Goal: Task Accomplishment & Management: Use online tool/utility

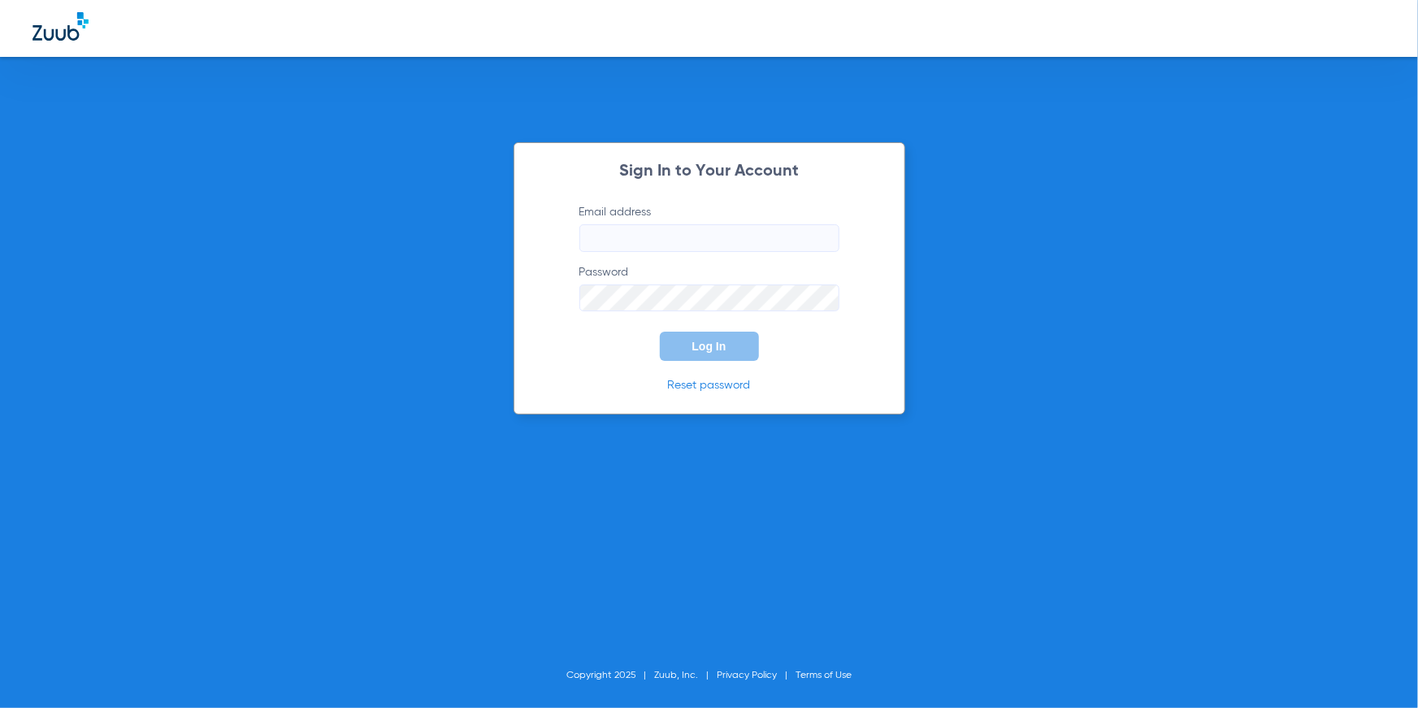
click at [663, 239] on input "Email address" at bounding box center [709, 238] width 260 height 28
type input "[EMAIL_ADDRESS][DOMAIN_NAME]"
click at [703, 348] on span "Log In" at bounding box center [709, 346] width 34 height 13
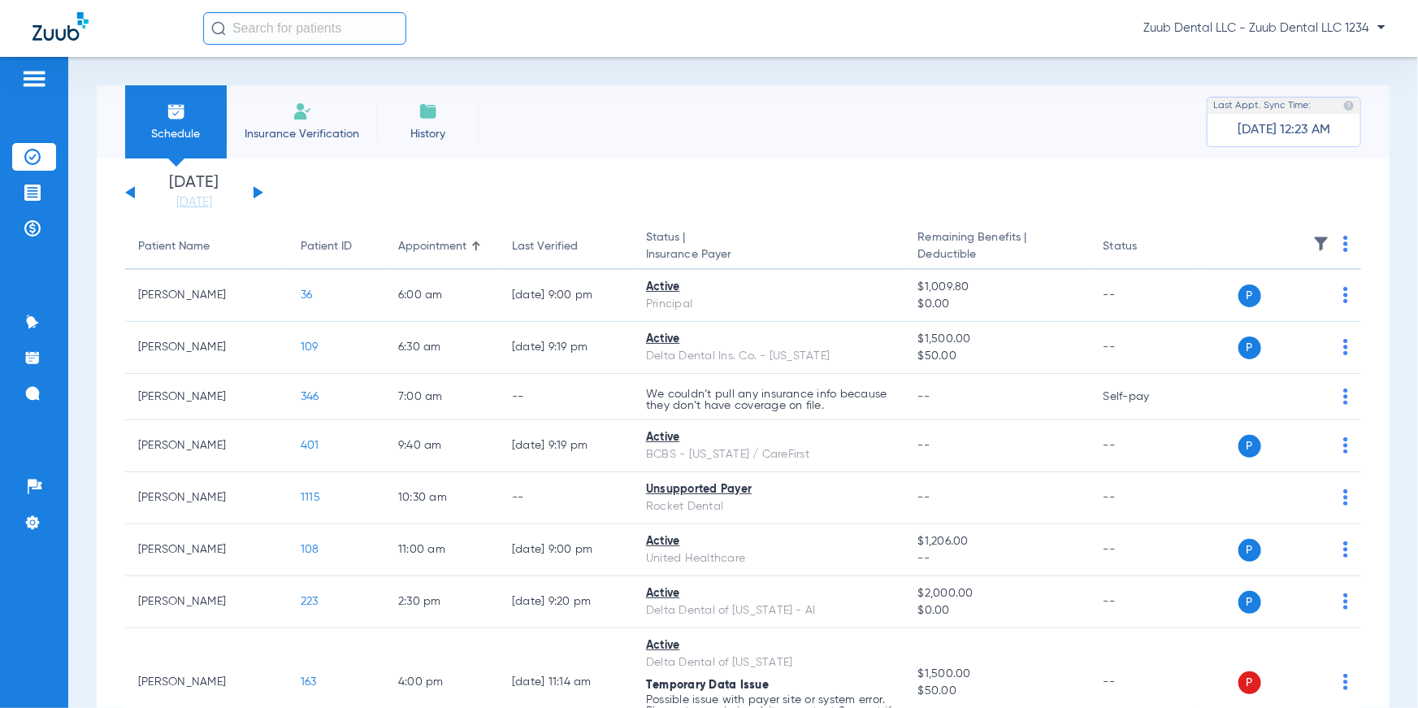
drag, startPoint x: 390, startPoint y: 249, endPoint x: 490, endPoint y: 207, distance: 108.2
click at [490, 207] on app-single-date-navigator "[DATE] [DATE] [DATE] [DATE] [DATE] [DATE] [DATE] [DATE] [DATE] [DATE] [DATE] [D…" at bounding box center [743, 193] width 1236 height 36
drag, startPoint x: 508, startPoint y: 246, endPoint x: 574, endPoint y: 197, distance: 82.4
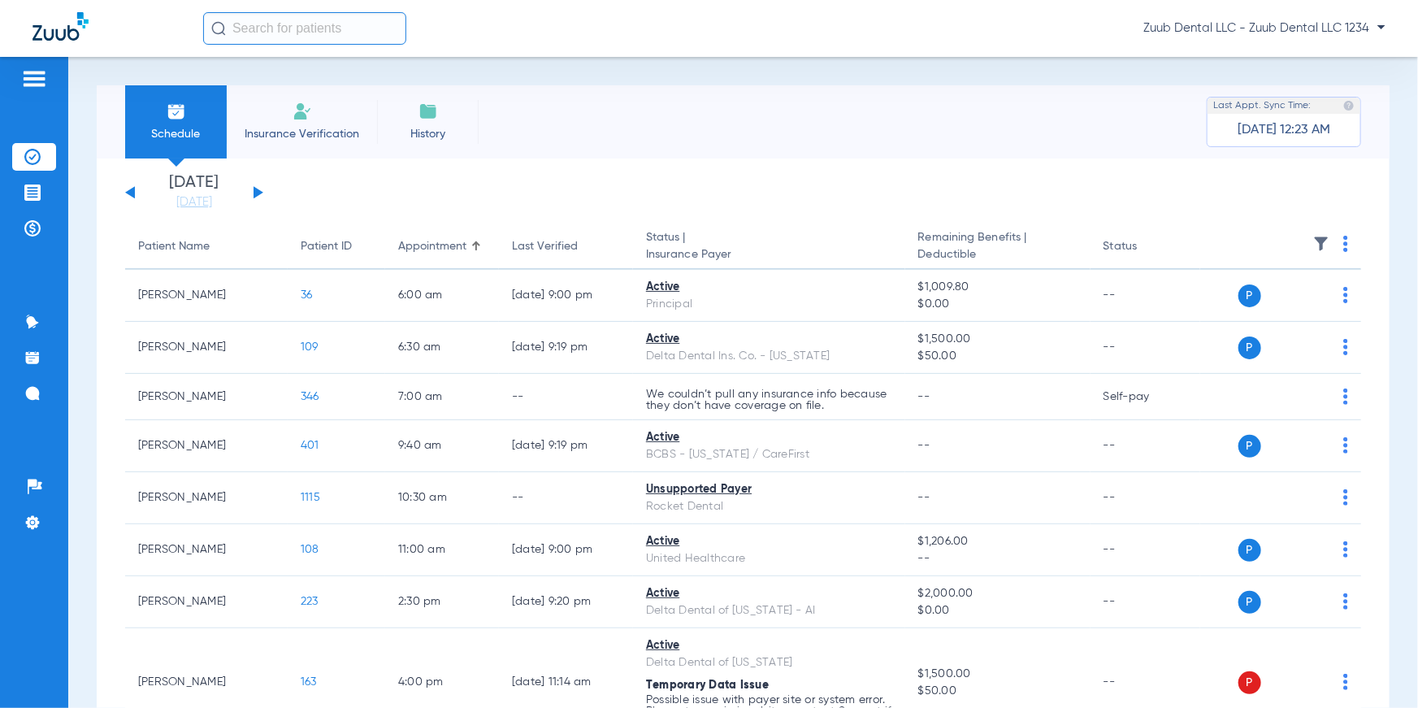
click at [574, 197] on app-single-date-navigator "[DATE] [DATE] [DATE] [DATE] [DATE] [DATE] [DATE] [DATE] [DATE] [DATE] [DATE] [D…" at bounding box center [743, 193] width 1236 height 36
drag, startPoint x: 647, startPoint y: 236, endPoint x: 732, endPoint y: 254, distance: 87.2
click at [732, 254] on th "Status | Insurance Payer" at bounding box center [769, 247] width 272 height 46
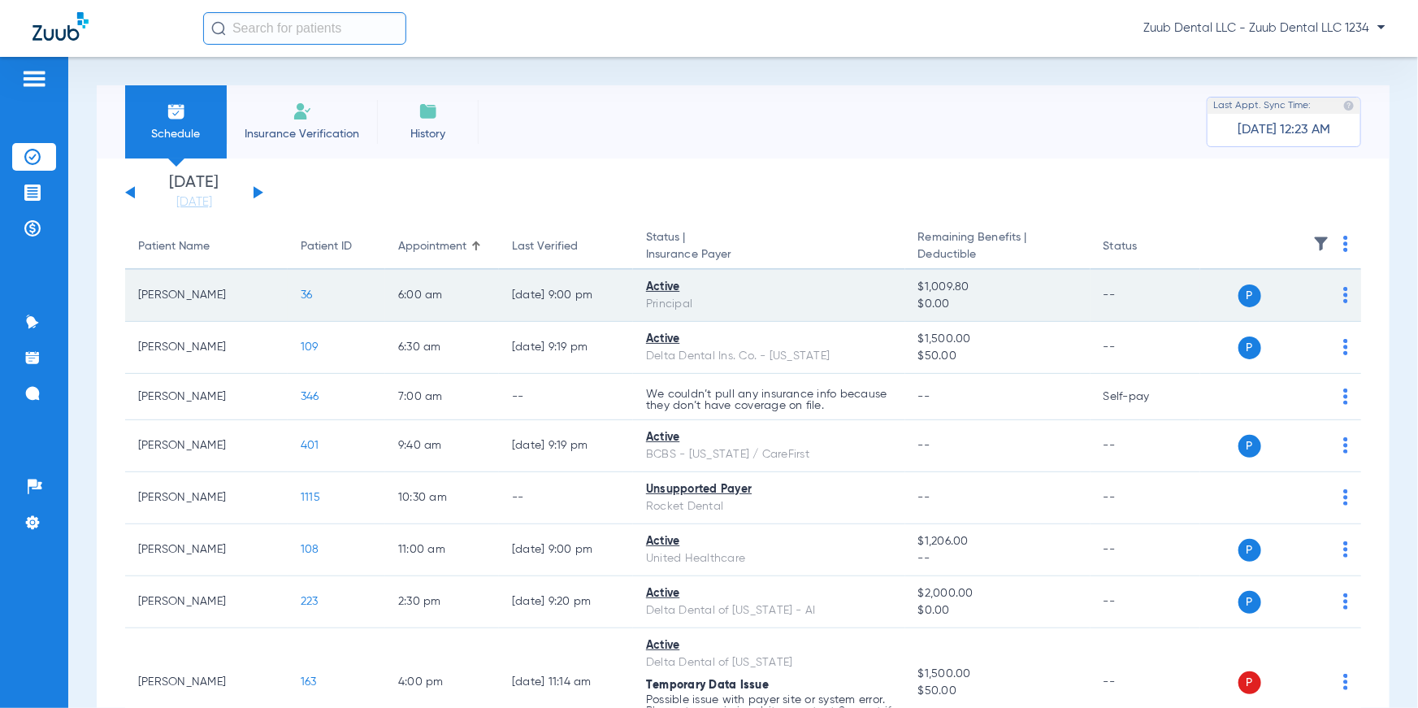
drag, startPoint x: 639, startPoint y: 284, endPoint x: 704, endPoint y: 309, distance: 68.7
click at [704, 309] on td "Active Principal" at bounding box center [769, 296] width 272 height 52
drag, startPoint x: 915, startPoint y: 286, endPoint x: 971, endPoint y: 301, distance: 57.9
click at [971, 301] on td "$1,009.80 $0.00" at bounding box center [997, 296] width 185 height 52
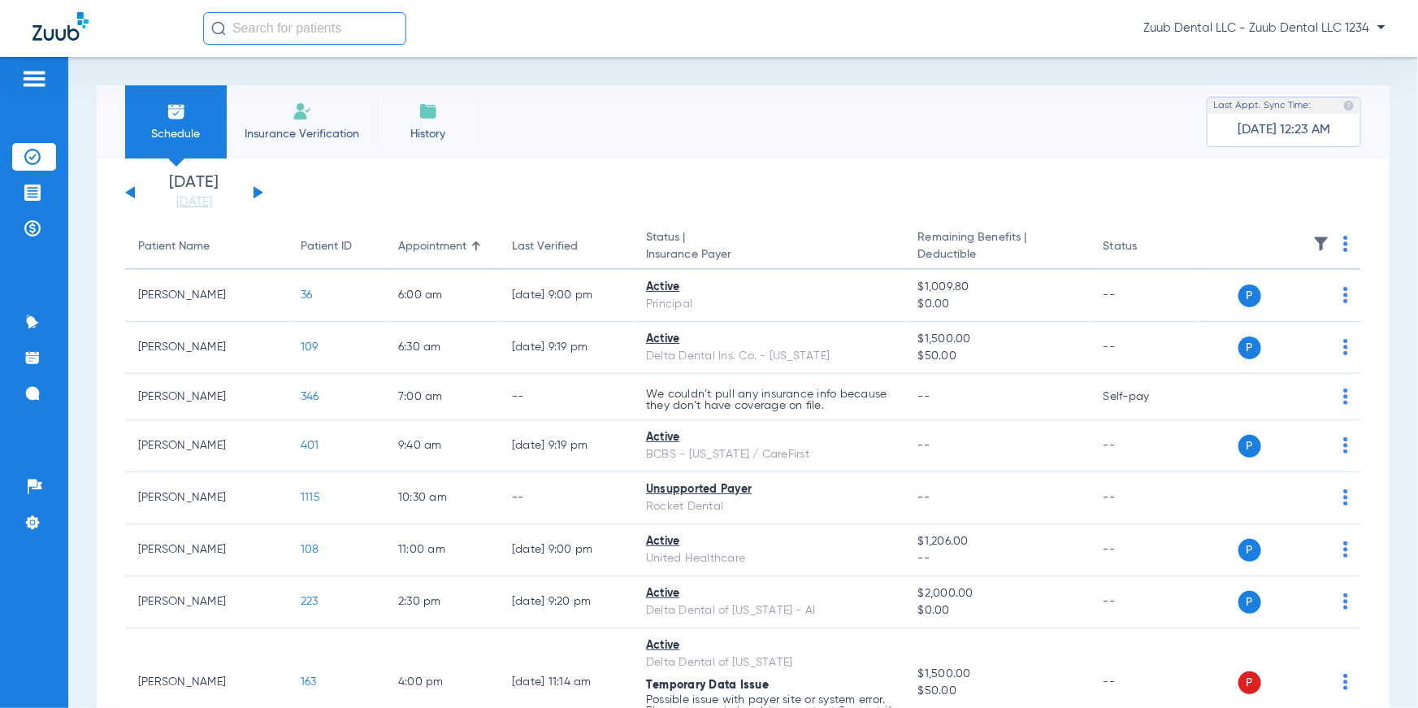
click at [1051, 203] on app-single-date-navigator "[DATE] [DATE] [DATE] [DATE] [DATE] [DATE] [DATE] [DATE] [DATE] [DATE] [DATE] [D…" at bounding box center [743, 193] width 1236 height 36
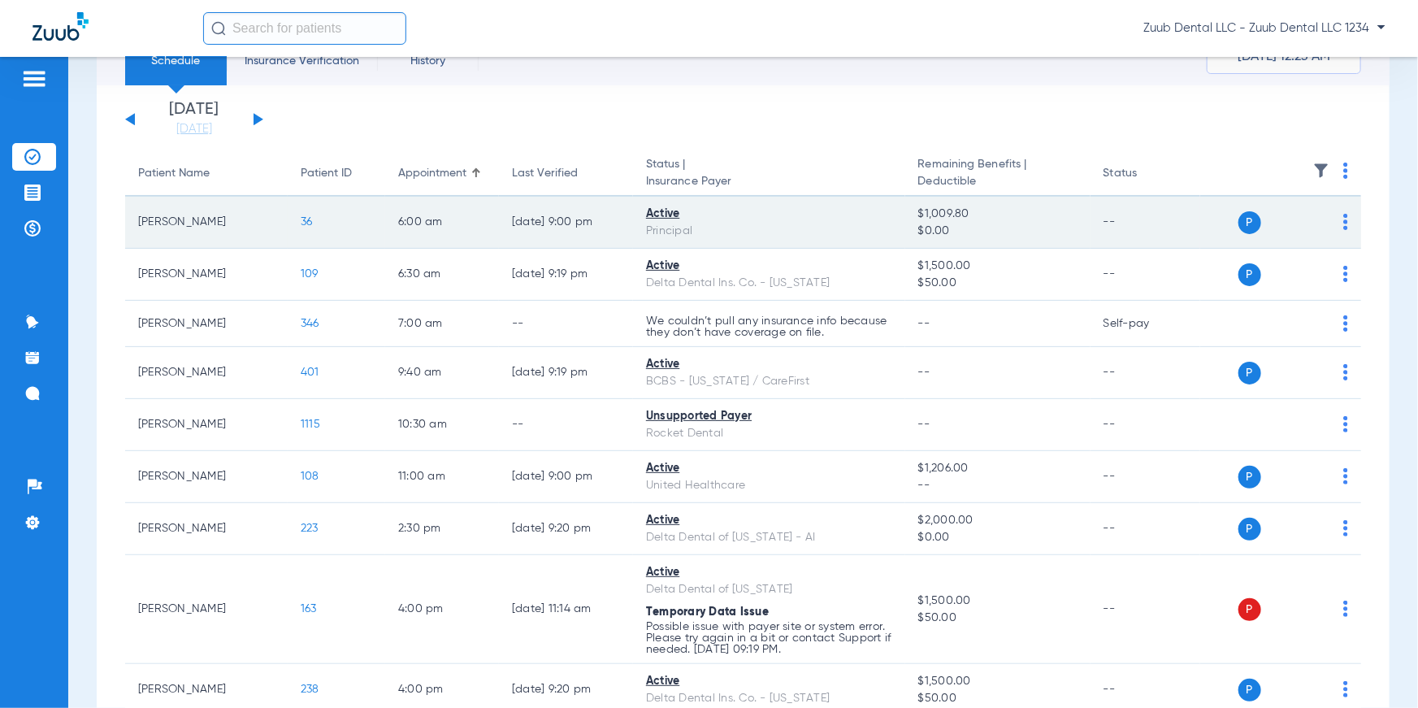
scroll to position [54, 0]
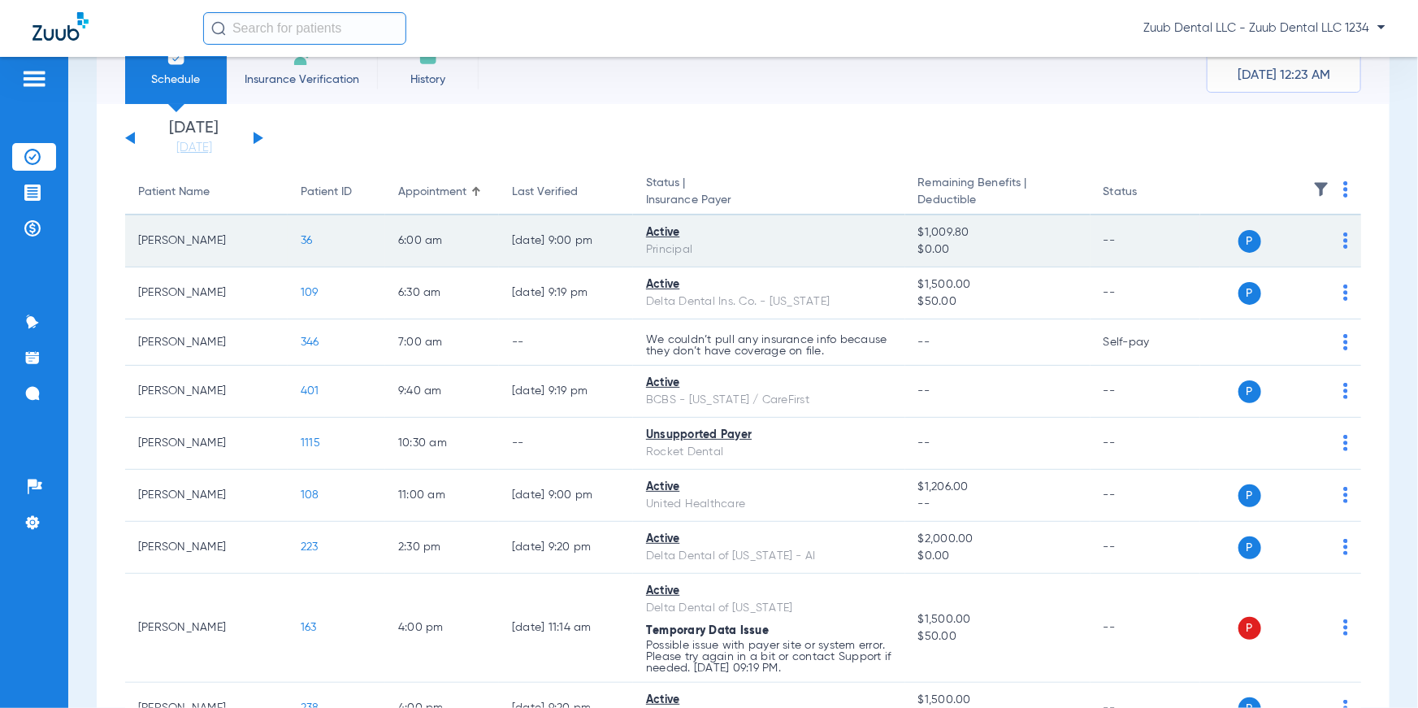
click at [306, 240] on span "36" at bounding box center [307, 240] width 12 height 11
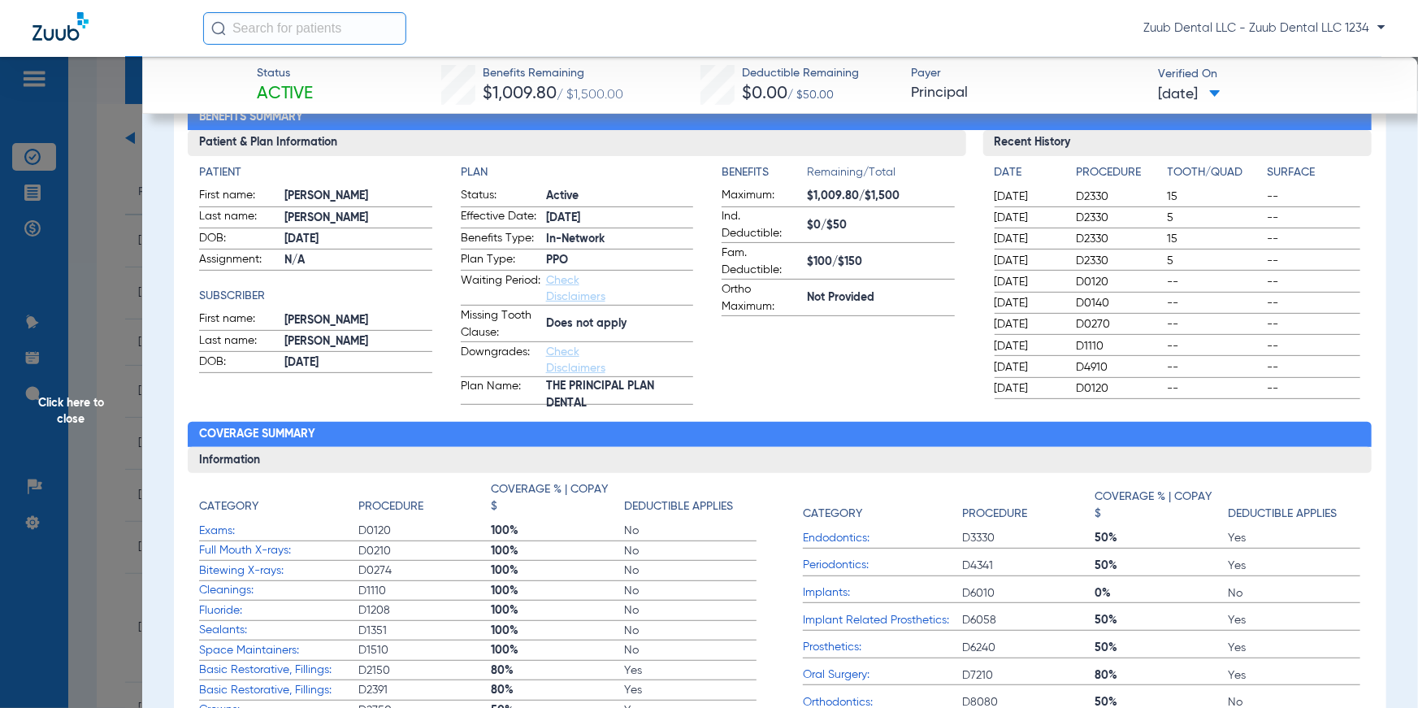
scroll to position [231, 0]
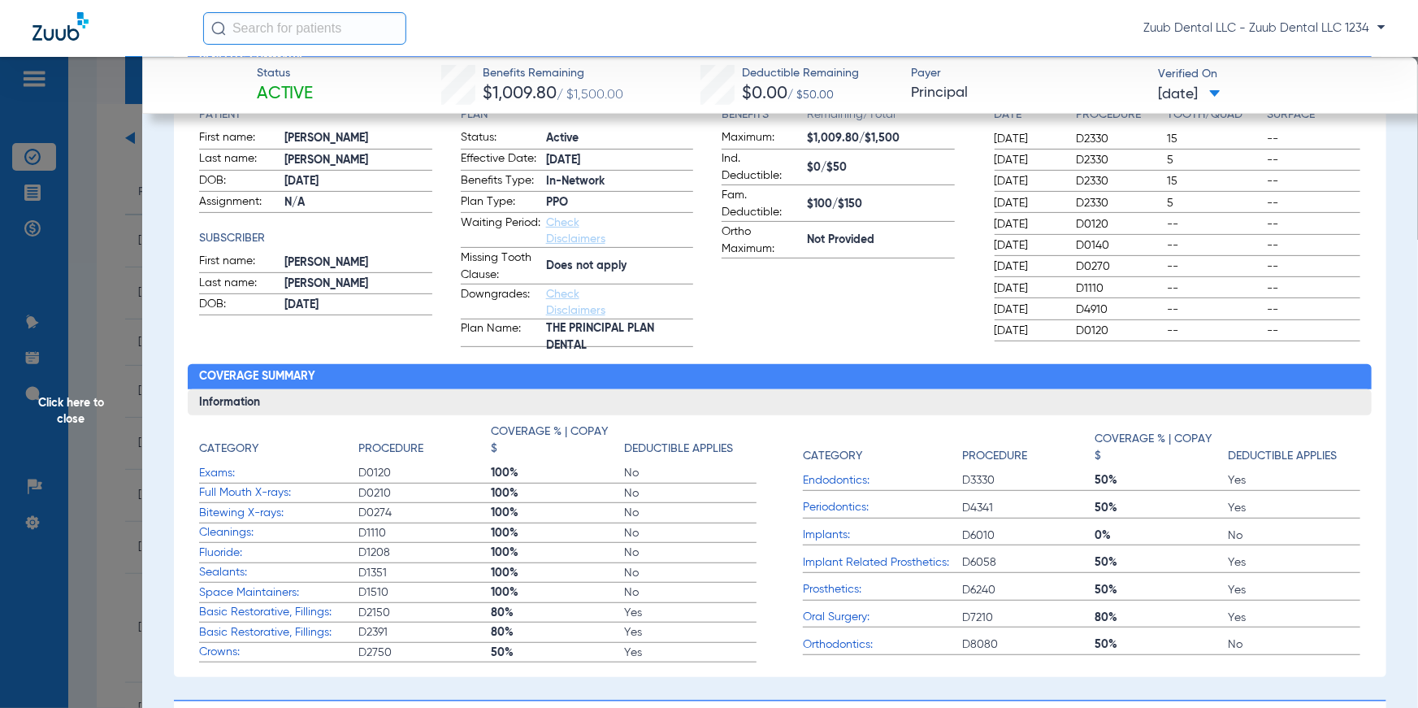
click at [95, 409] on span "Click here to close" at bounding box center [71, 411] width 142 height 708
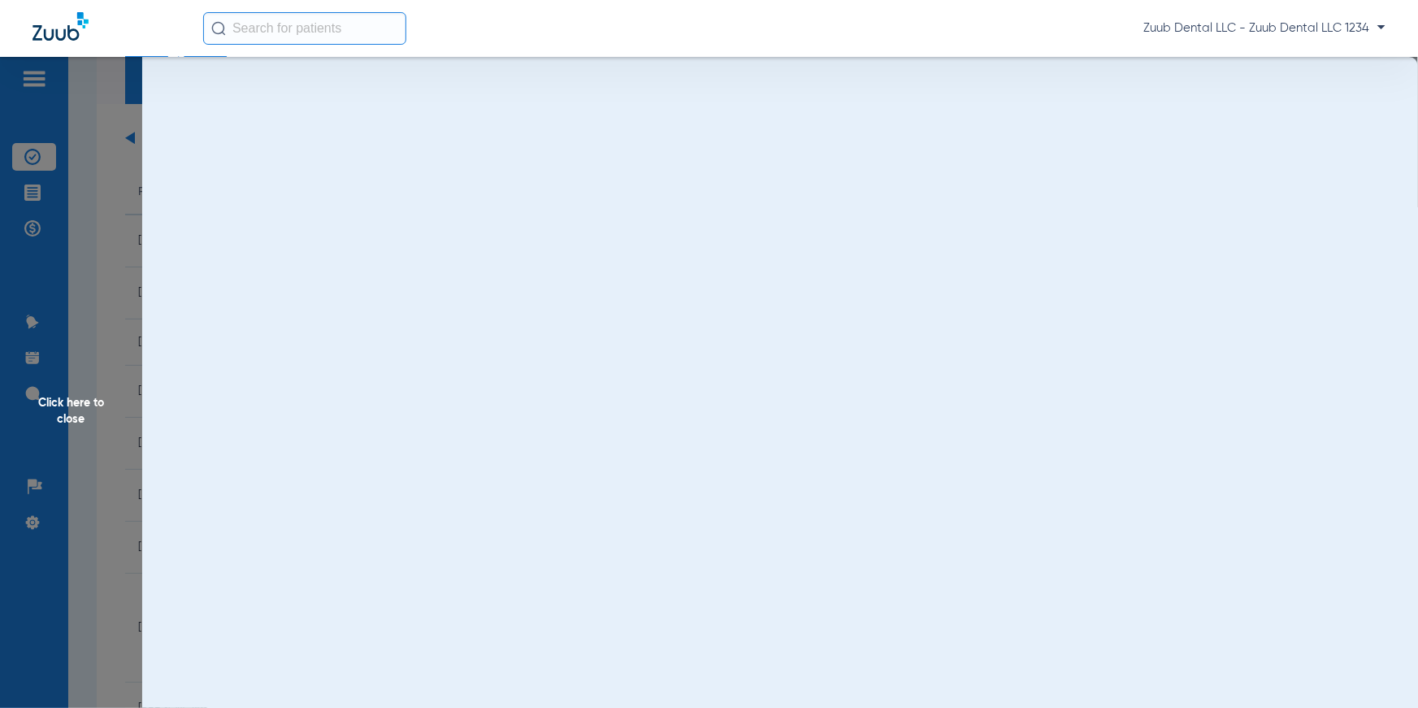
scroll to position [0, 0]
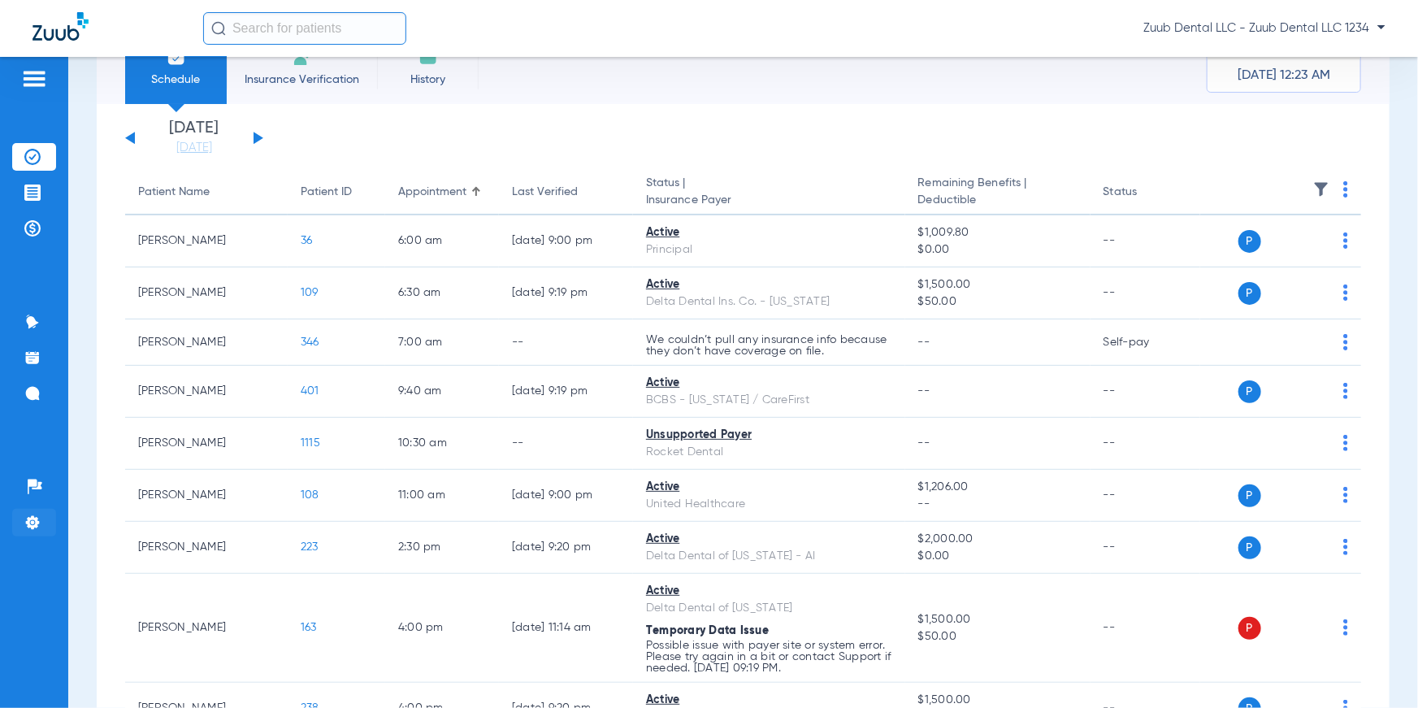
click at [38, 521] on img at bounding box center [32, 522] width 16 height 16
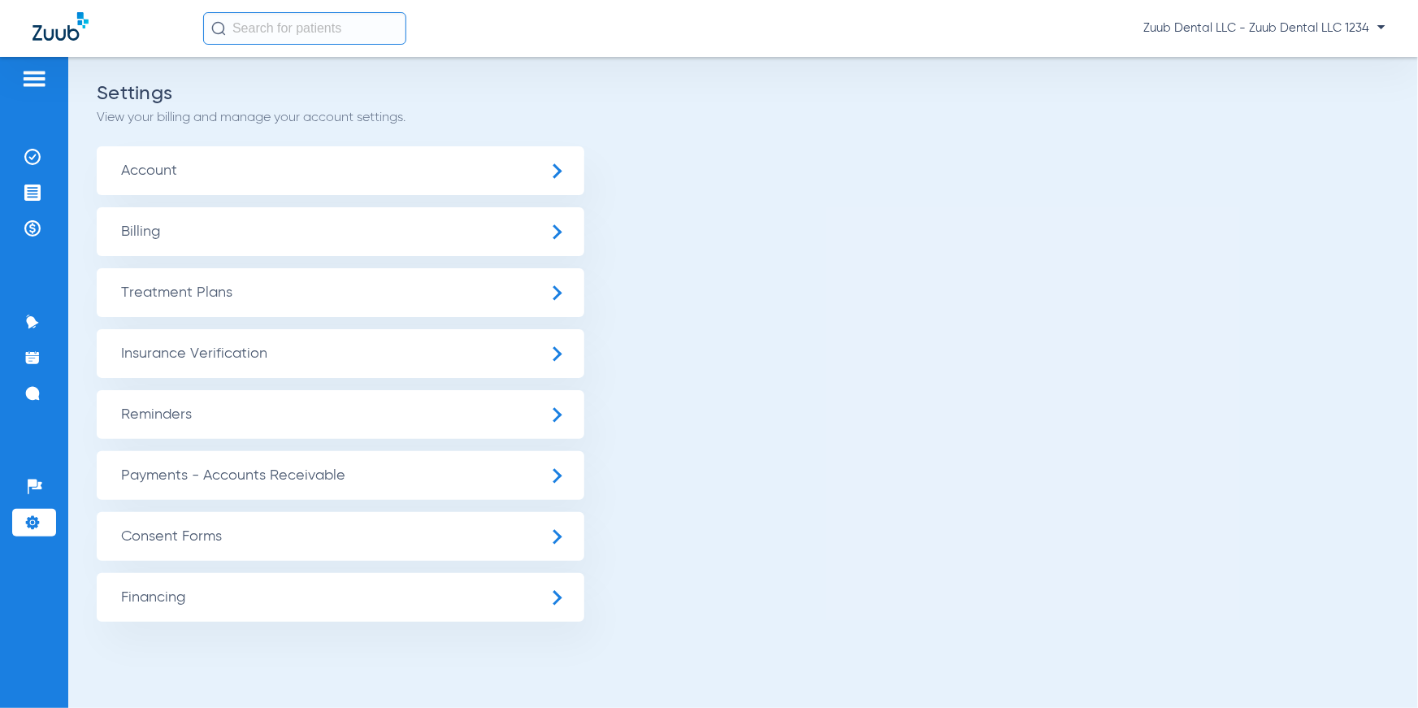
click at [228, 368] on span "Insurance Verification" at bounding box center [341, 353] width 488 height 49
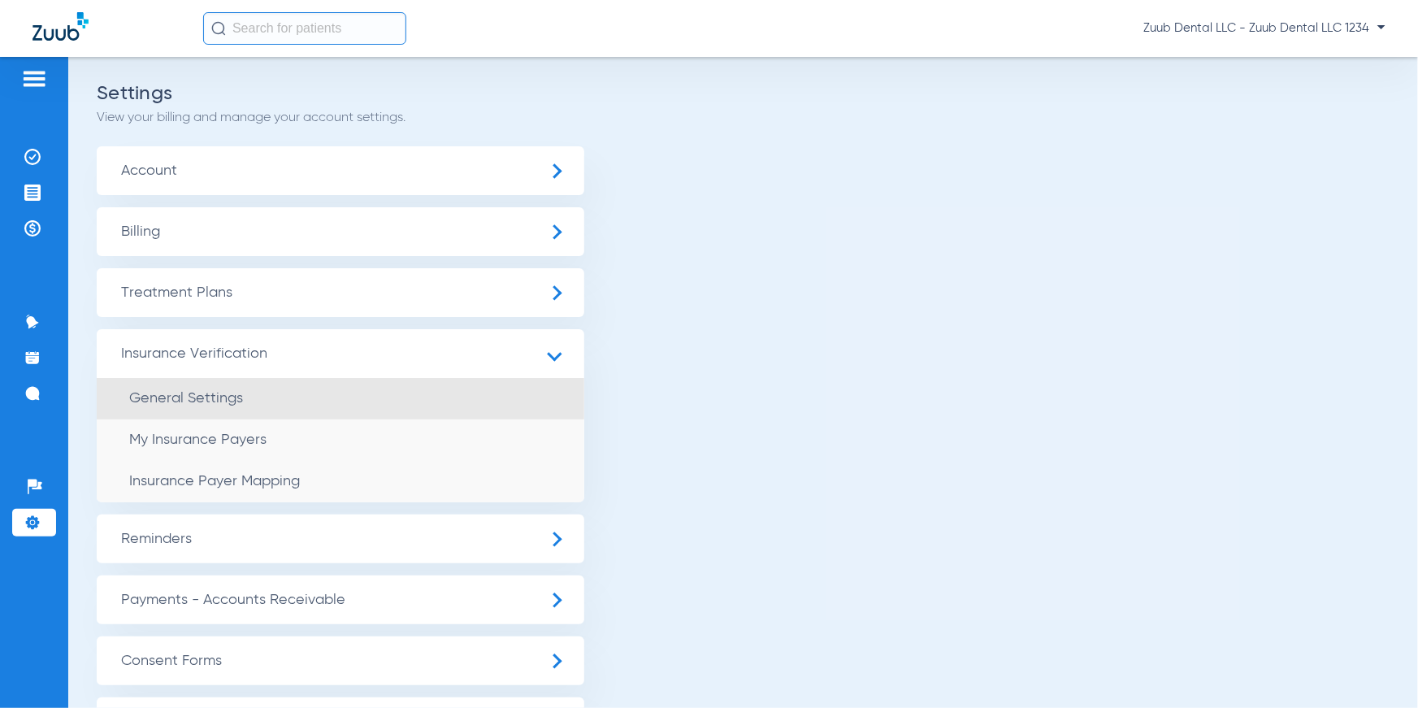
click at [231, 389] on li "General Settings" at bounding box center [341, 398] width 488 height 41
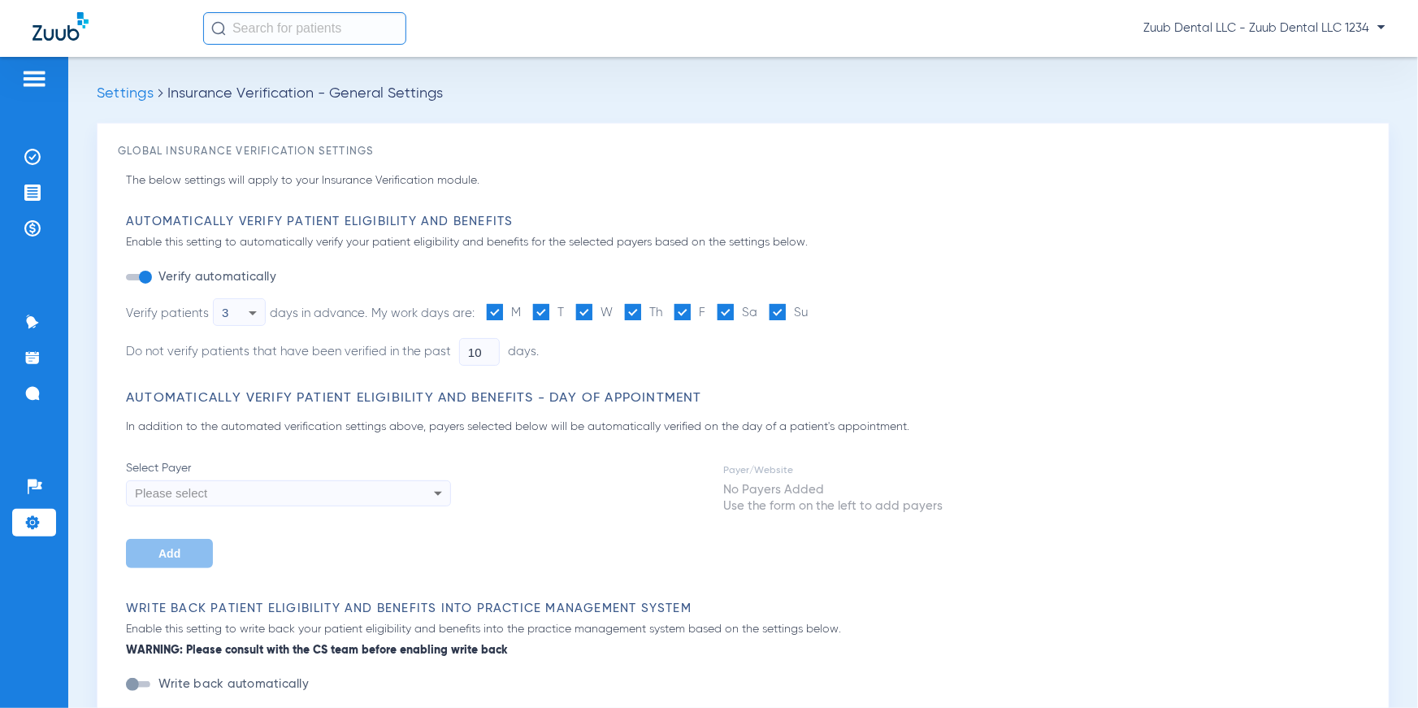
type input "3"
type input "1"
click at [239, 306] on div "3" at bounding box center [235, 313] width 27 height 28
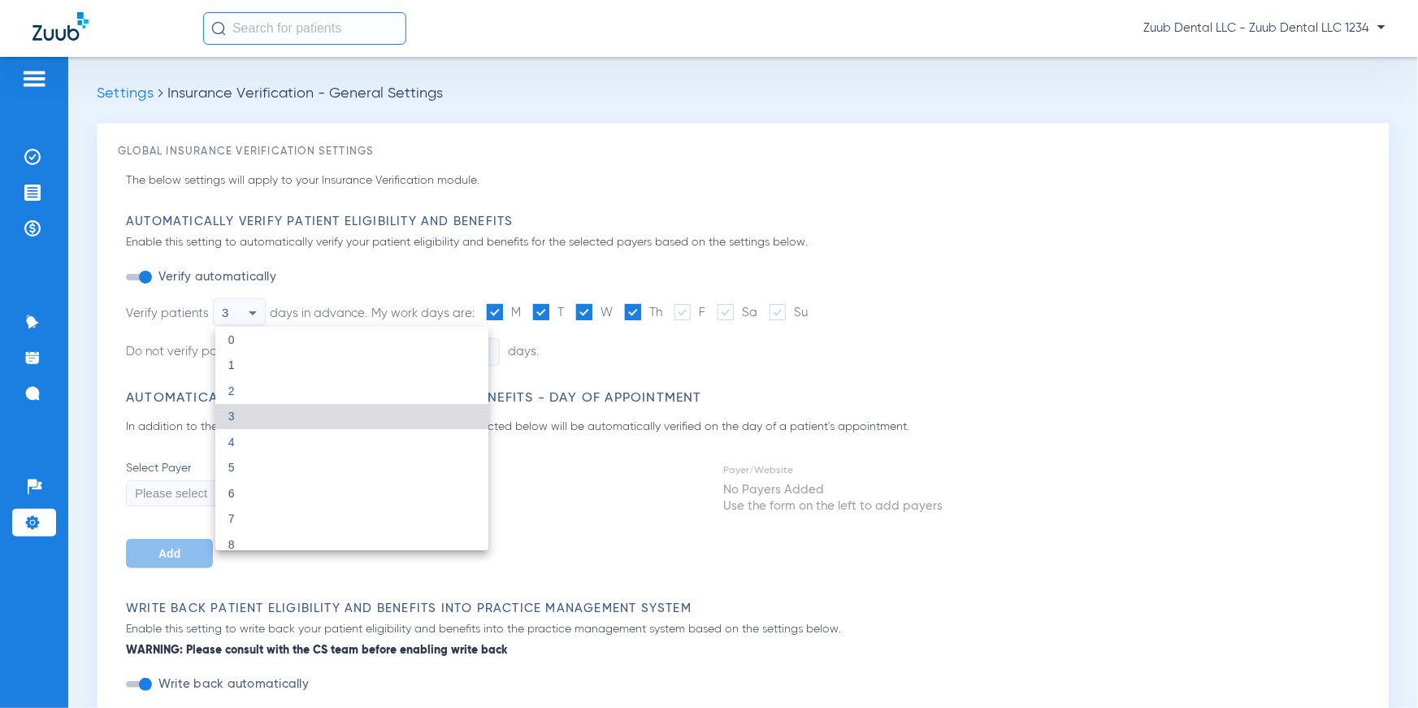
click at [383, 296] on div at bounding box center [709, 354] width 1418 height 708
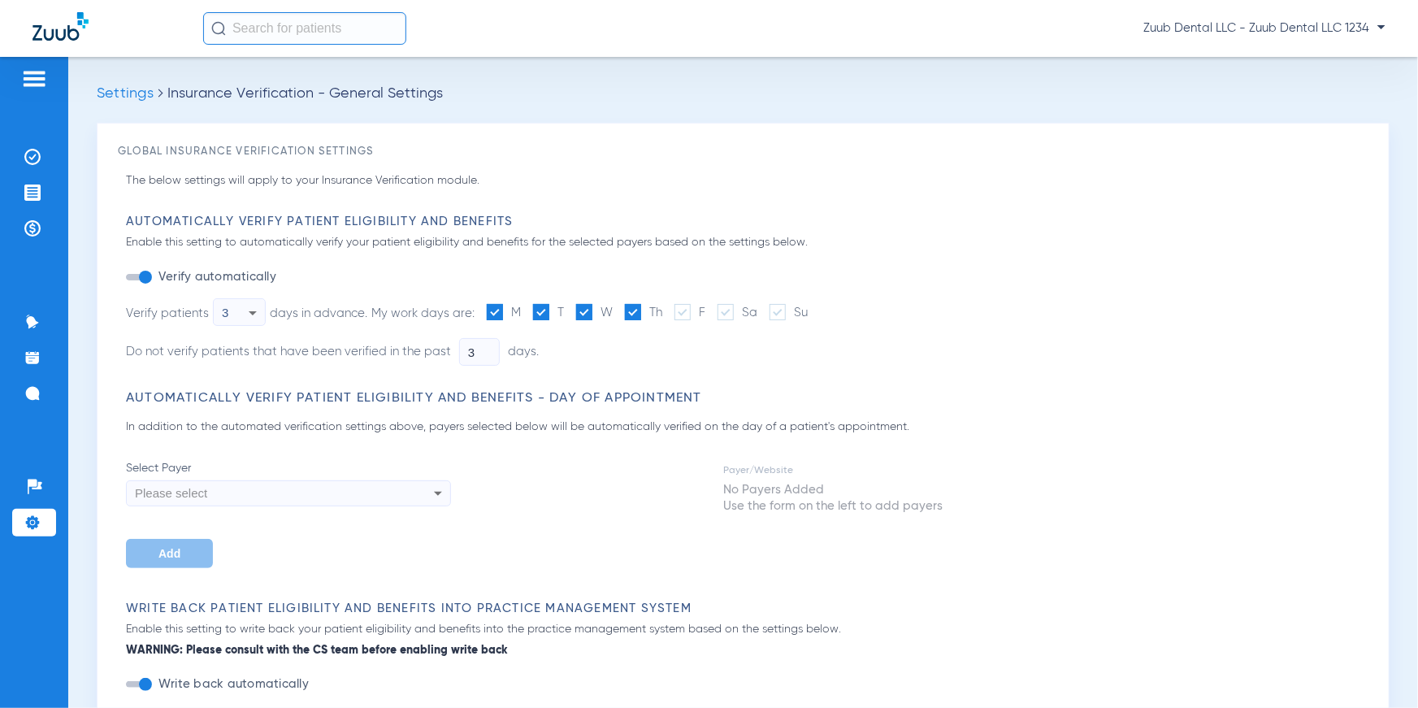
drag, startPoint x: 376, startPoint y: 314, endPoint x: 470, endPoint y: 314, distance: 94.3
click at [470, 314] on span "My work days are:" at bounding box center [422, 313] width 103 height 12
click at [903, 262] on div "Automatically Verify Patient Eligibility and Benefits Enable this setting to au…" at bounding box center [747, 302] width 1242 height 176
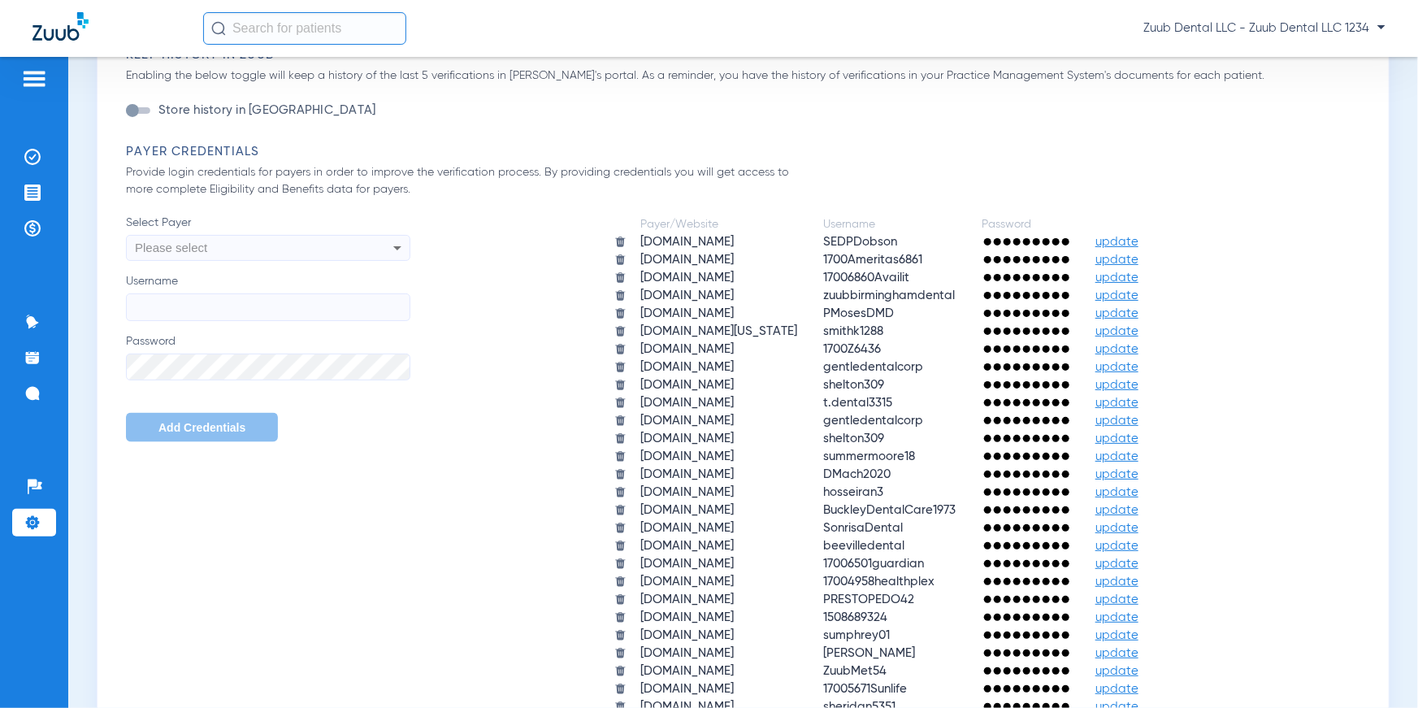
scroll to position [955, 0]
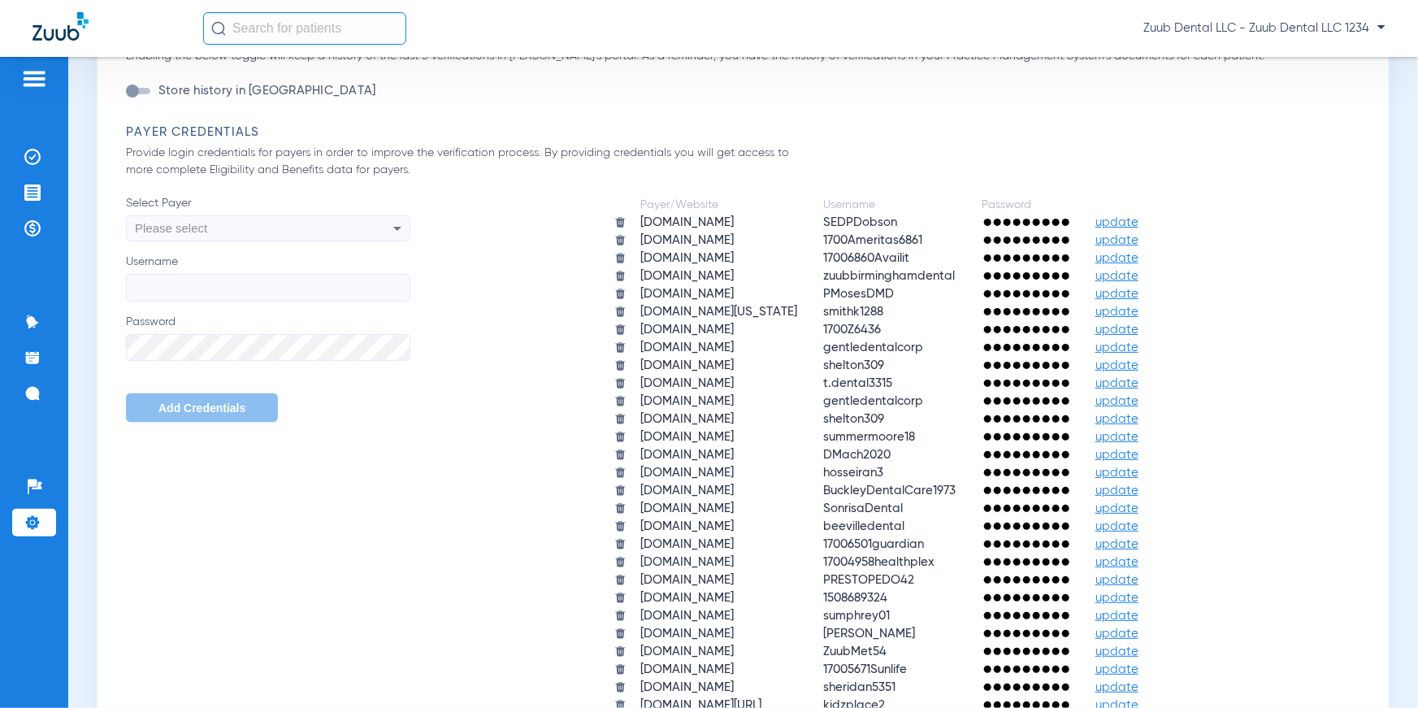
drag, startPoint x: 128, startPoint y: 133, endPoint x: 270, endPoint y: 134, distance: 142.2
click at [270, 134] on h3 "Payer Credentials" at bounding box center [747, 132] width 1242 height 16
click at [464, 435] on div "Payer/Website Username Password [DOMAIN_NAME] SEDPDobson update [DOMAIN_NAME] 1…" at bounding box center [889, 473] width 958 height 556
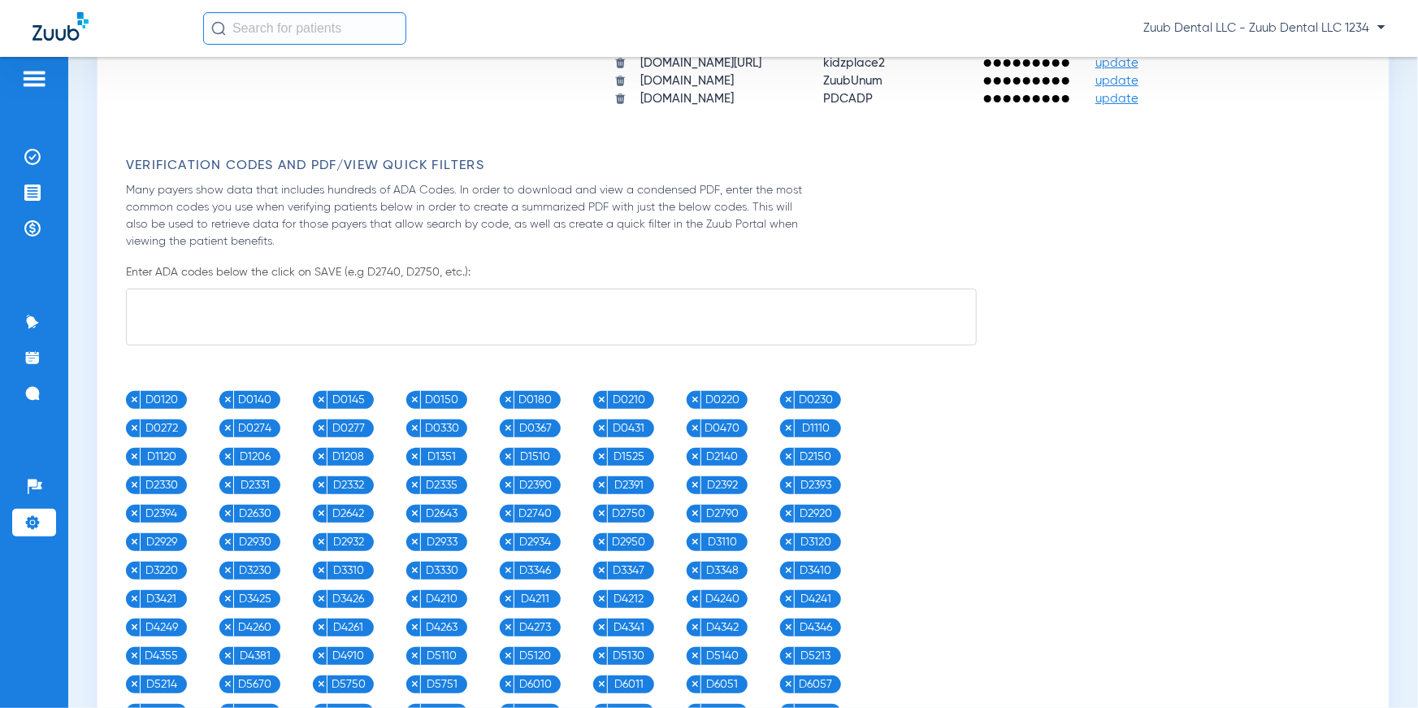
scroll to position [1616, 0]
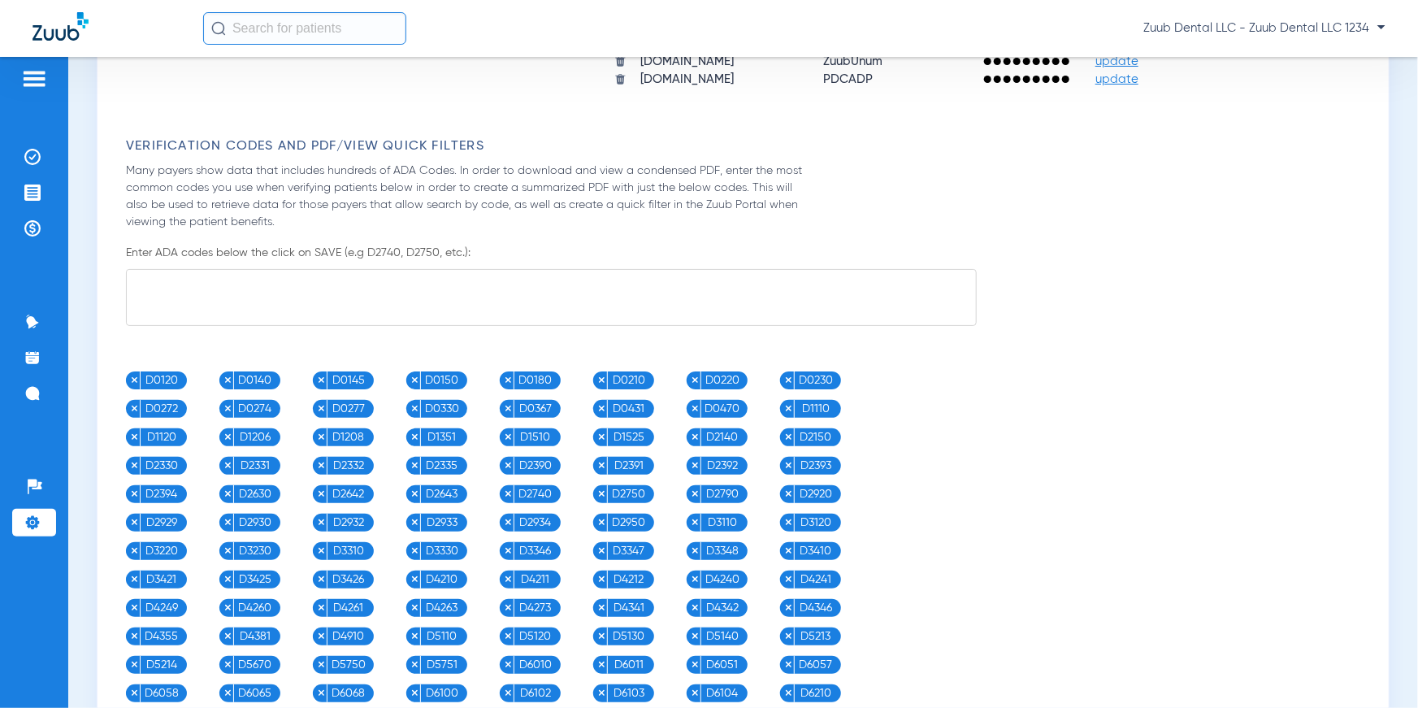
click at [398, 281] on textarea at bounding box center [551, 297] width 851 height 57
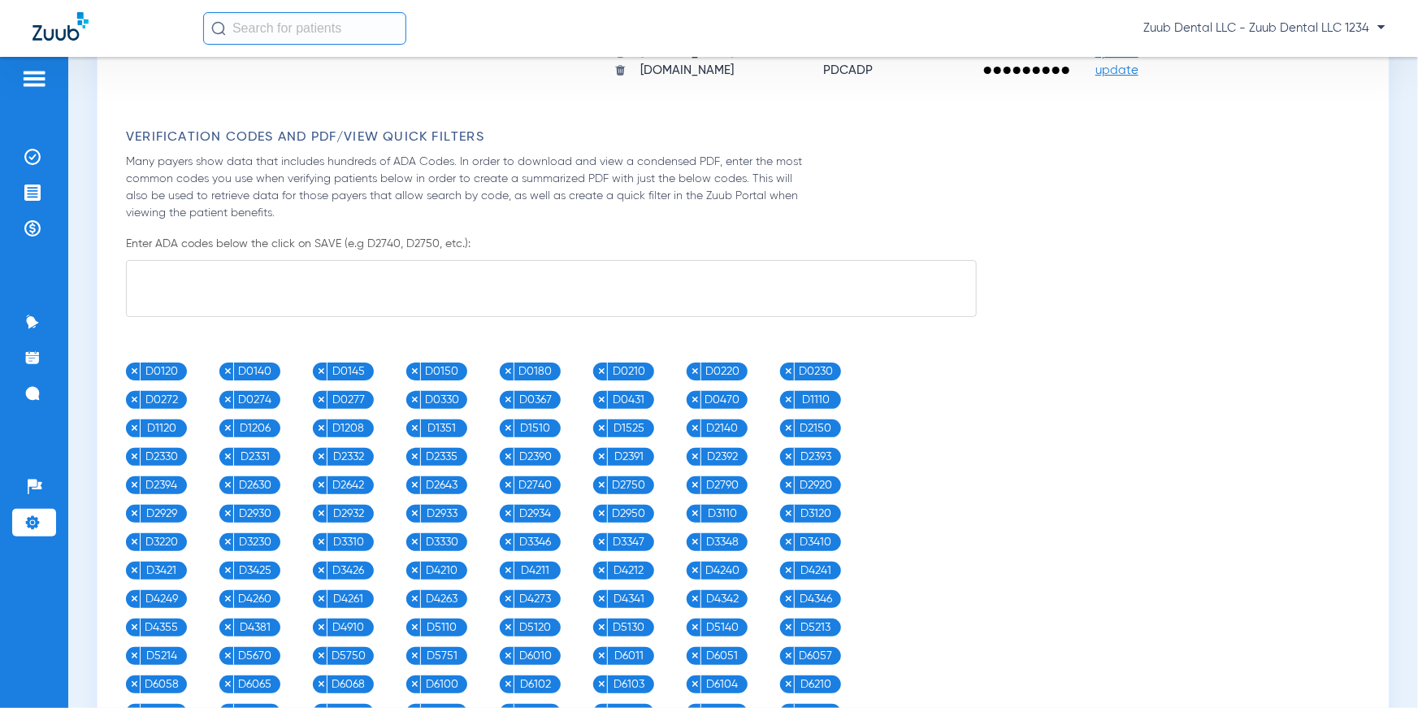
scroll to position [1635, 0]
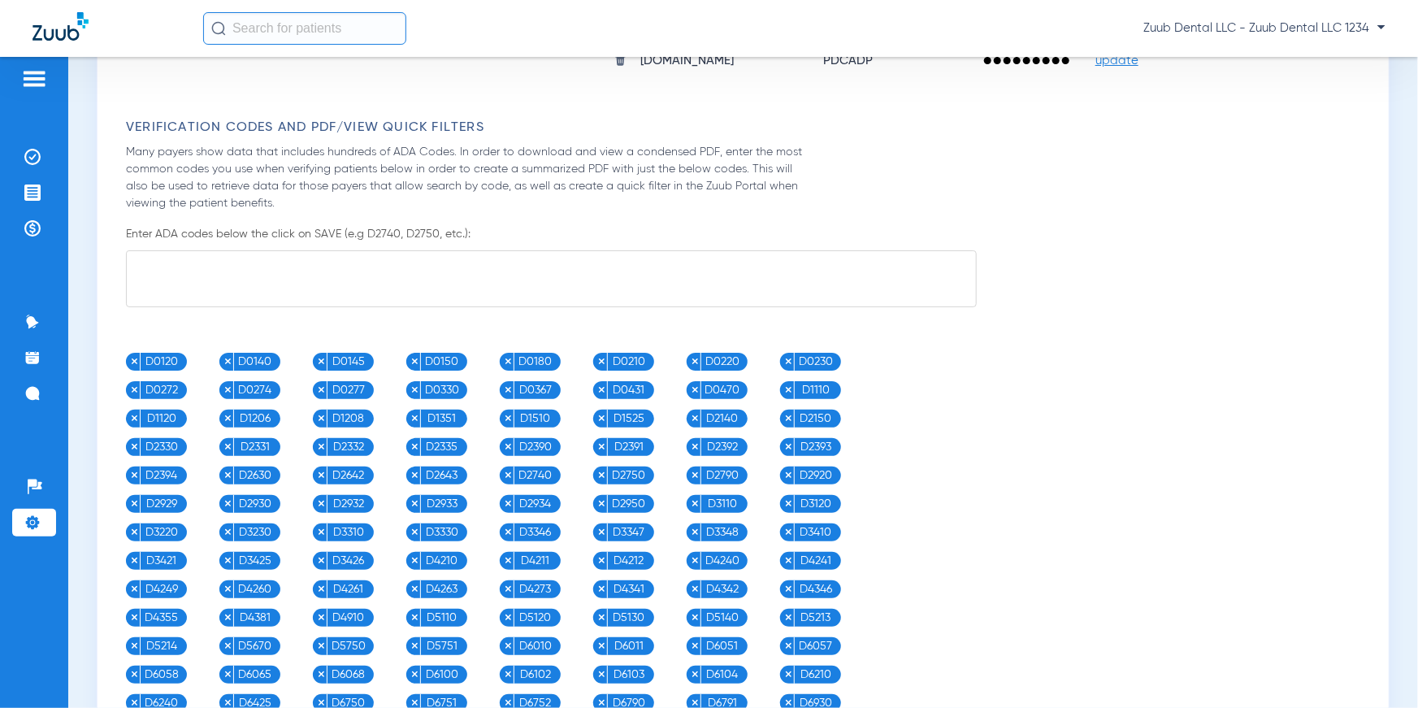
click at [399, 281] on textarea at bounding box center [551, 278] width 851 height 57
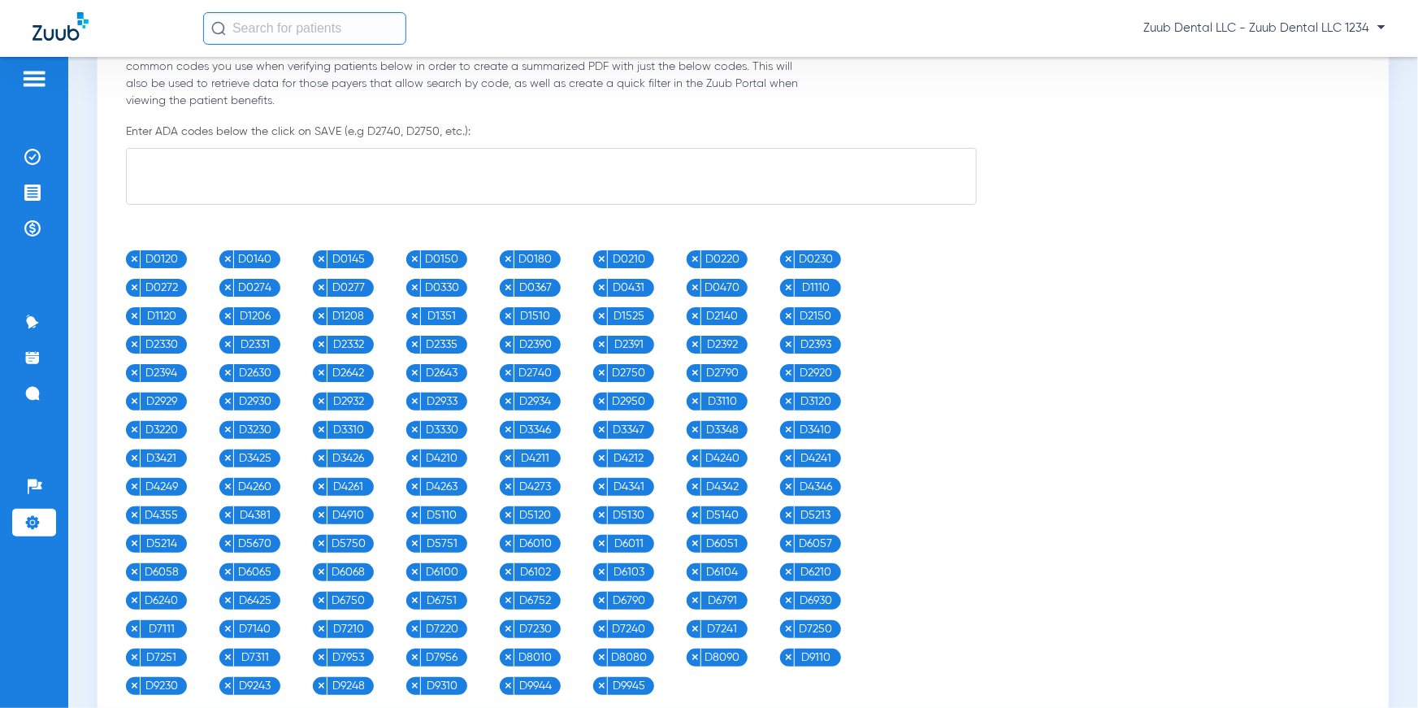
scroll to position [1747, 0]
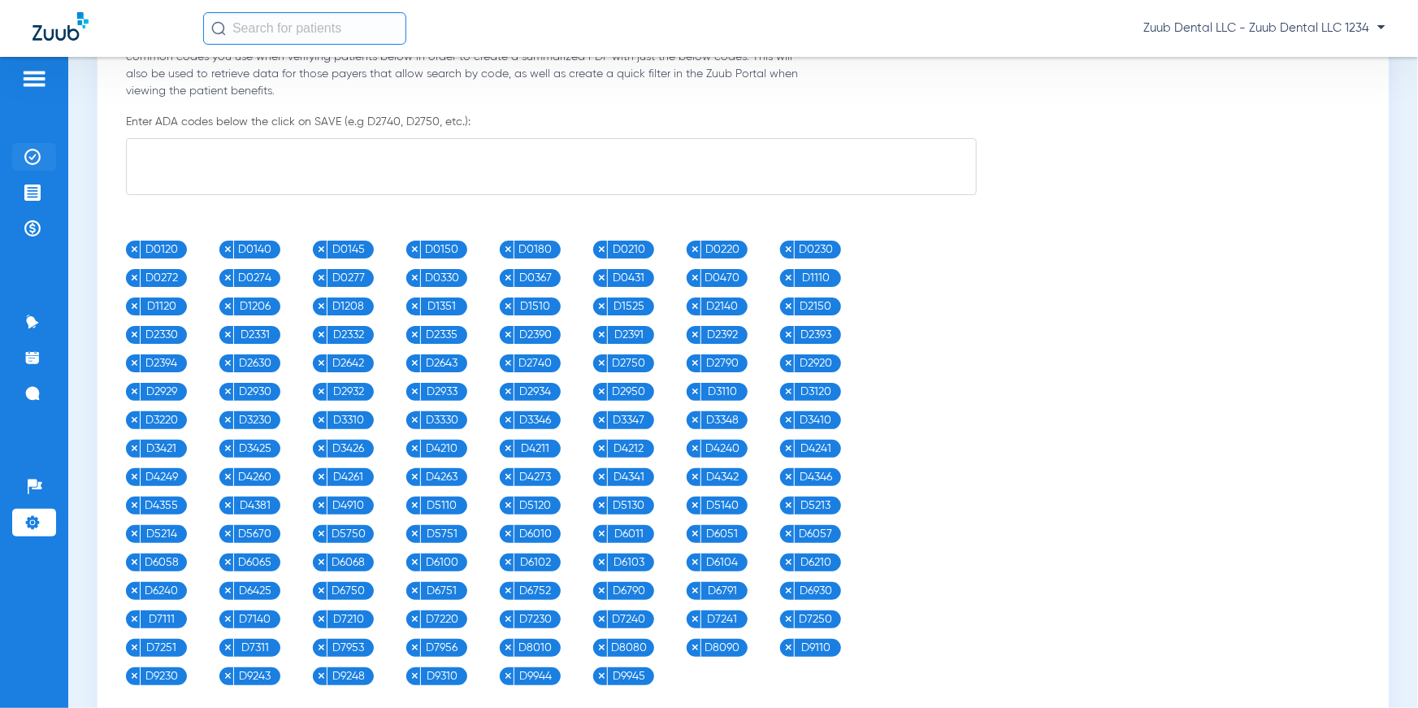
click at [24, 154] on li "Insurance Verification" at bounding box center [34, 157] width 44 height 28
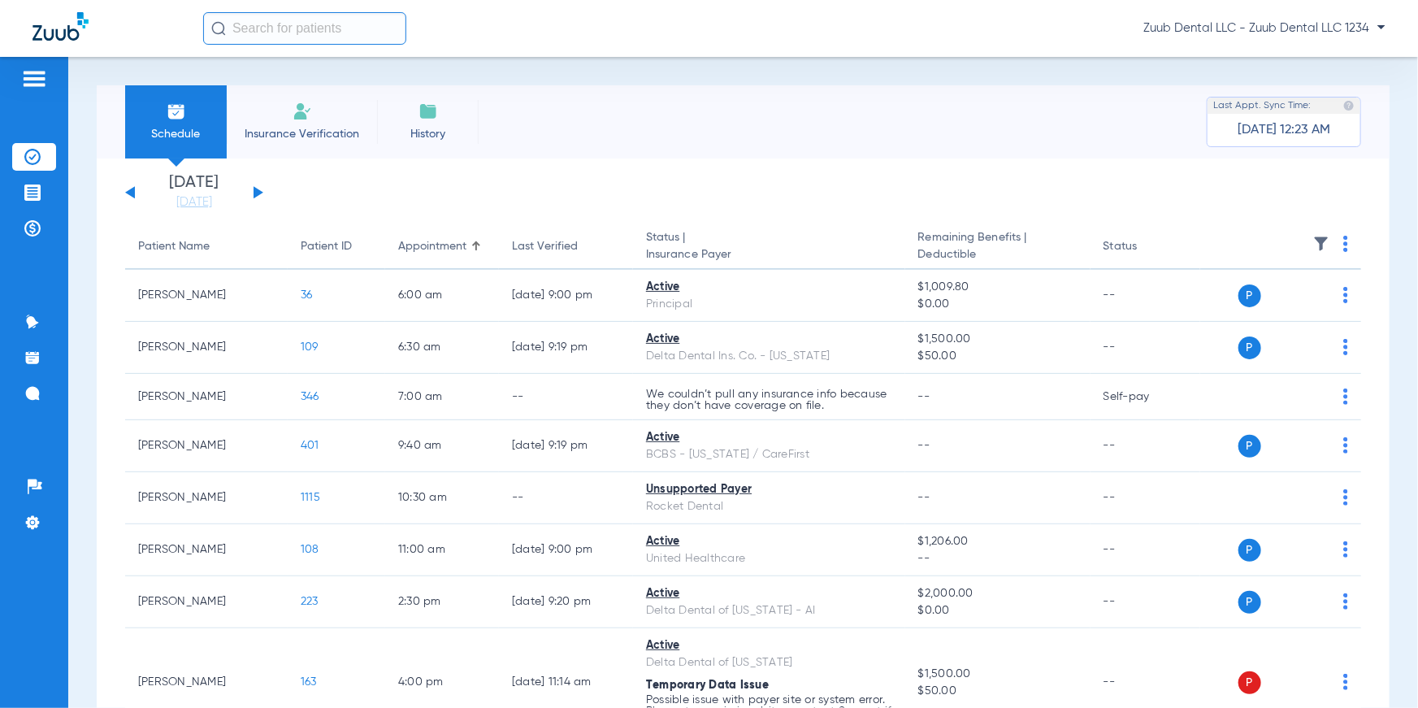
drag, startPoint x: 134, startPoint y: 244, endPoint x: 1183, endPoint y: 253, distance: 1049.0
click at [1183, 253] on tr "Patient Name Patient ID Appointment Last Verified Status | Insurance Payer Rema…" at bounding box center [743, 247] width 1236 height 46
click at [1343, 242] on img at bounding box center [1345, 244] width 5 height 16
click at [1367, 227] on div at bounding box center [709, 354] width 1418 height 708
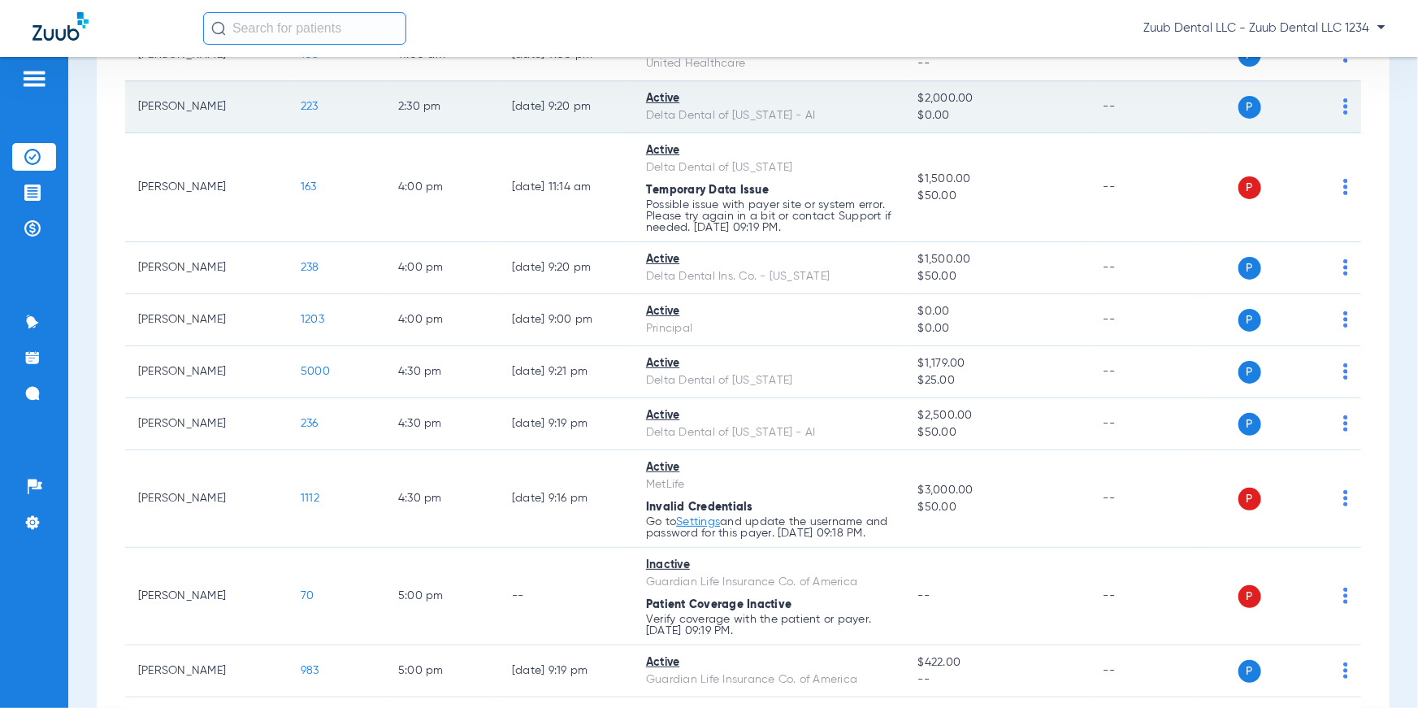
scroll to position [650, 0]
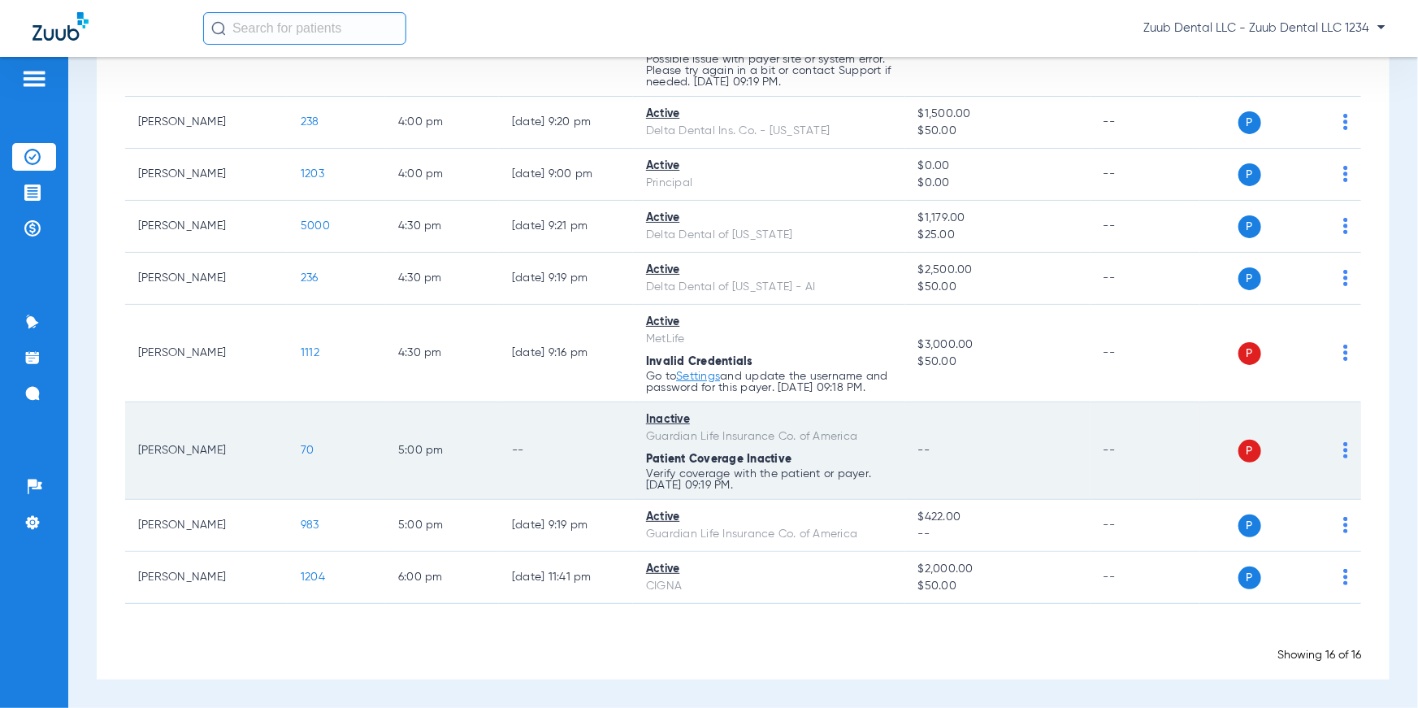
click at [1343, 446] on img at bounding box center [1345, 450] width 5 height 16
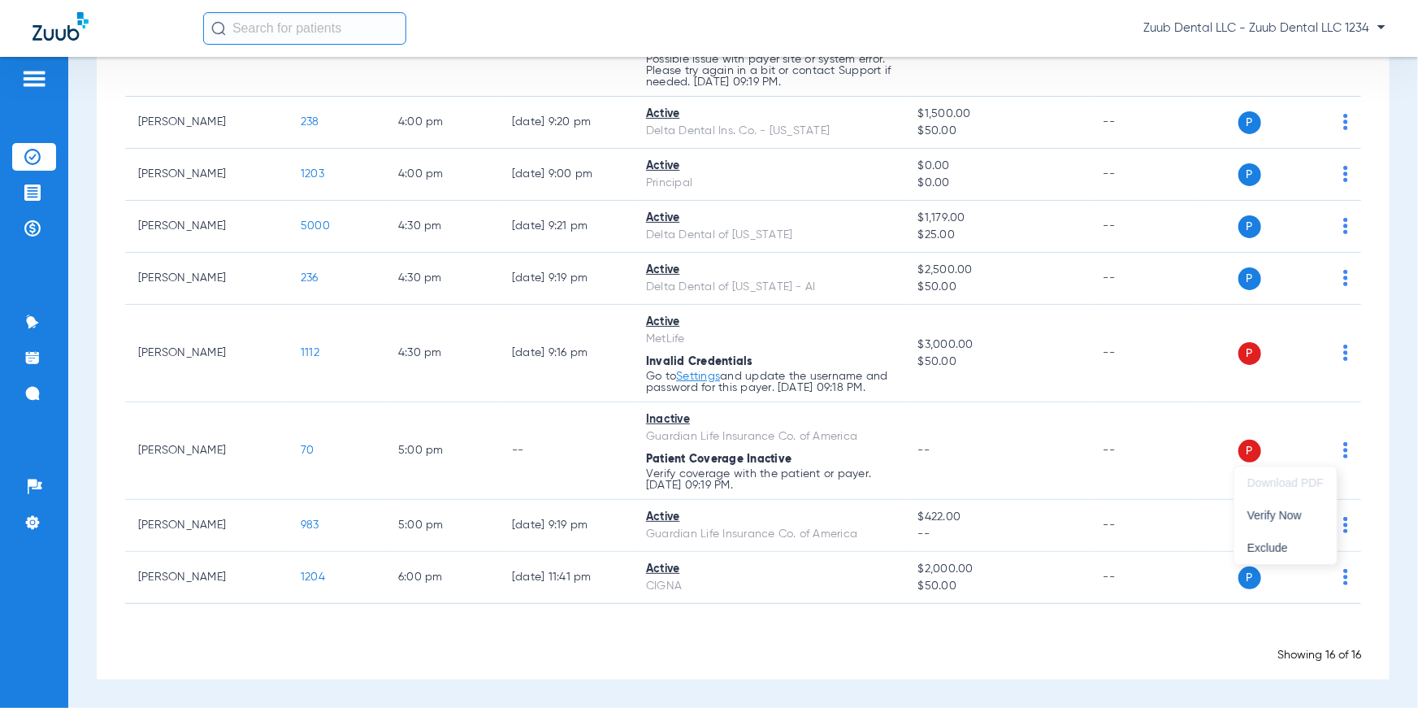
click at [1379, 495] on div at bounding box center [709, 354] width 1418 height 708
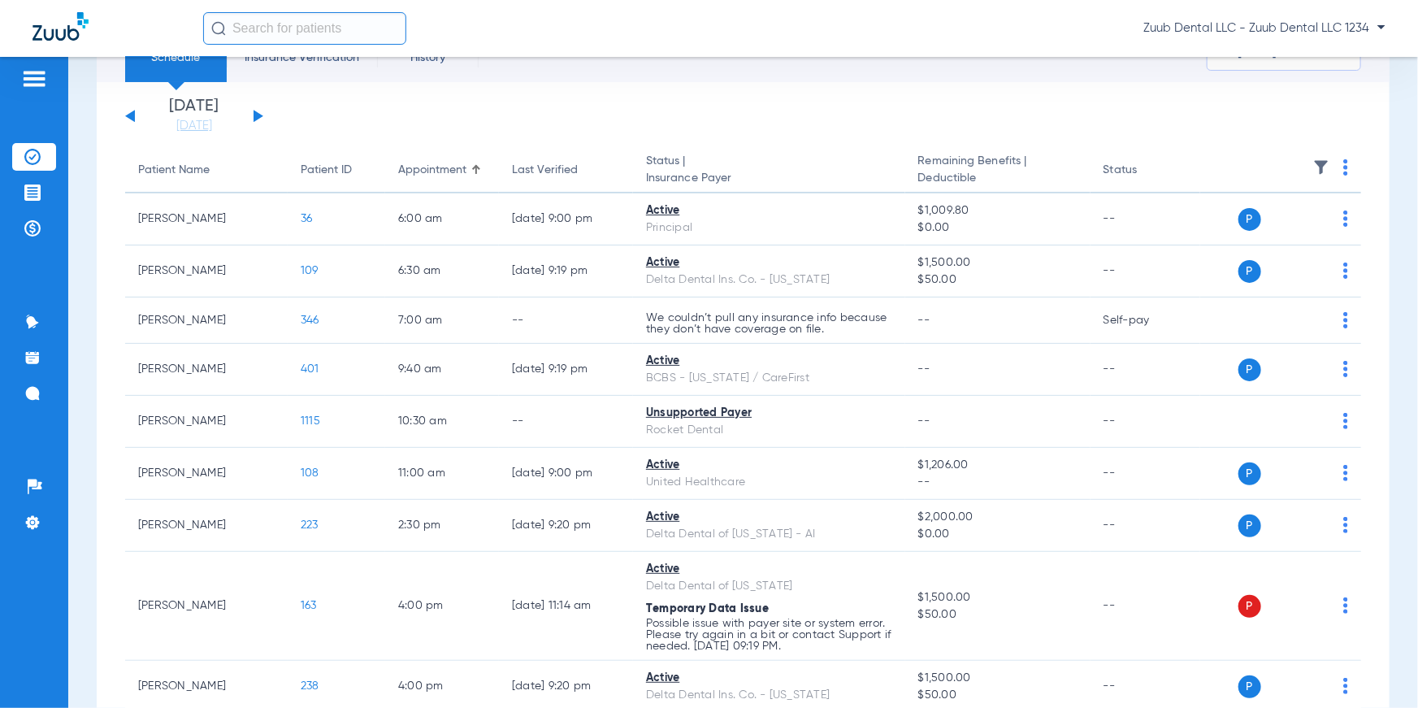
scroll to position [0, 0]
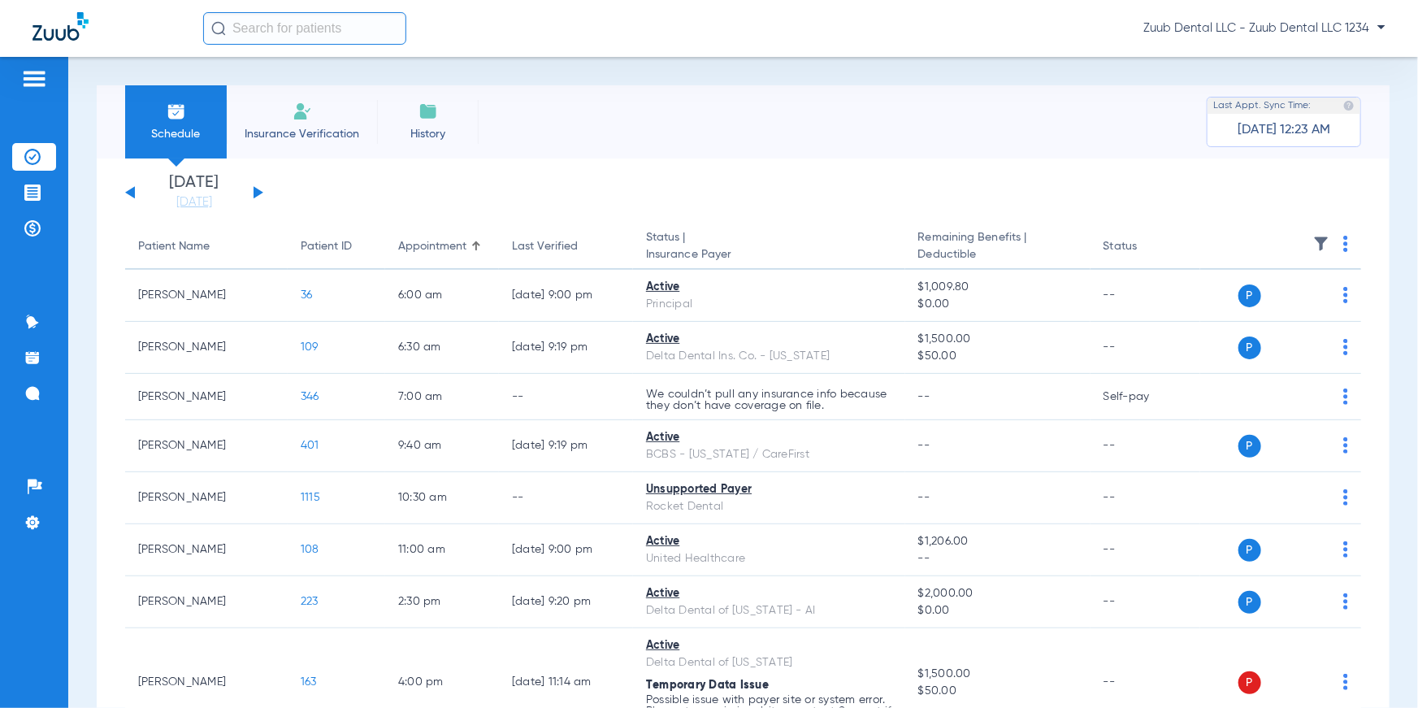
click at [343, 141] on span "Insurance Verification" at bounding box center [302, 134] width 126 height 16
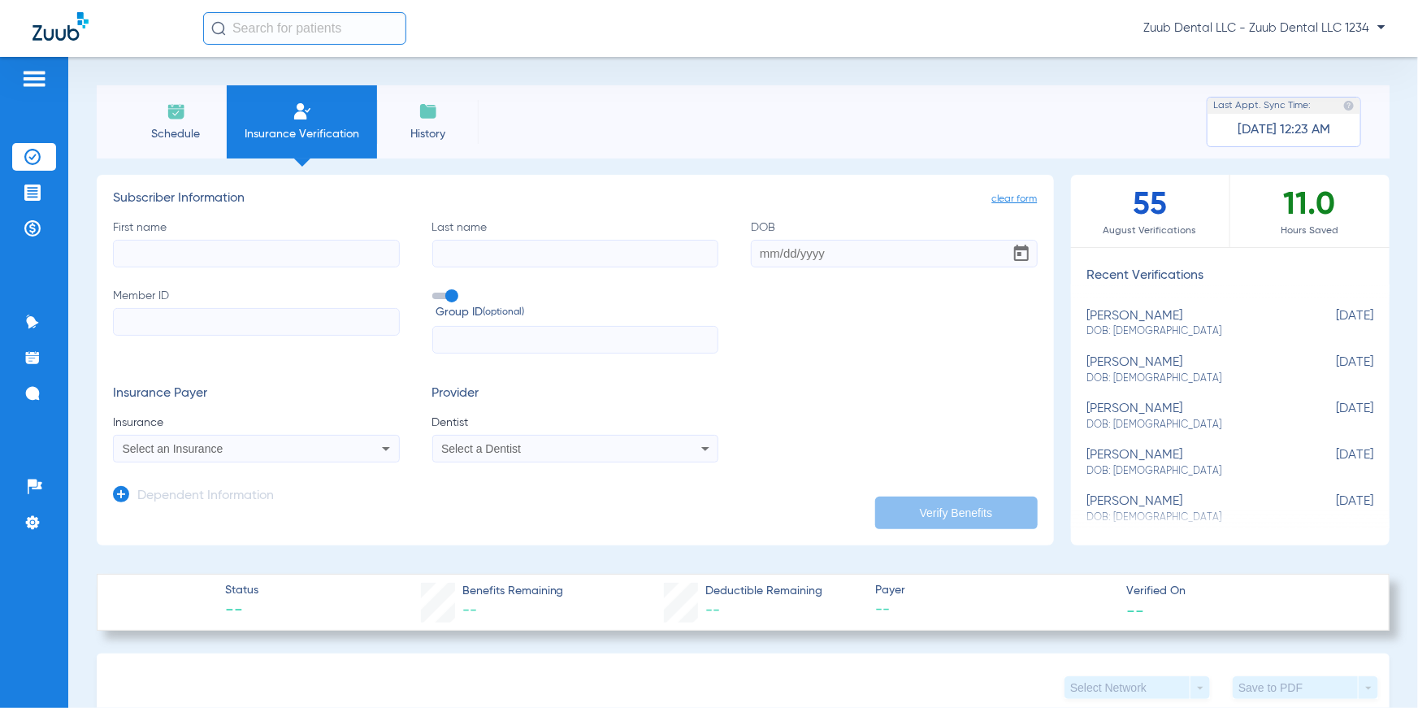
click at [257, 249] on input "First name" at bounding box center [256, 254] width 287 height 28
click at [488, 244] on input "Last name" at bounding box center [575, 254] width 287 height 28
click at [775, 257] on input "DOB" at bounding box center [894, 254] width 287 height 28
click at [310, 314] on input "Member ID" at bounding box center [256, 322] width 287 height 28
click at [466, 337] on input "text" at bounding box center [575, 340] width 287 height 28
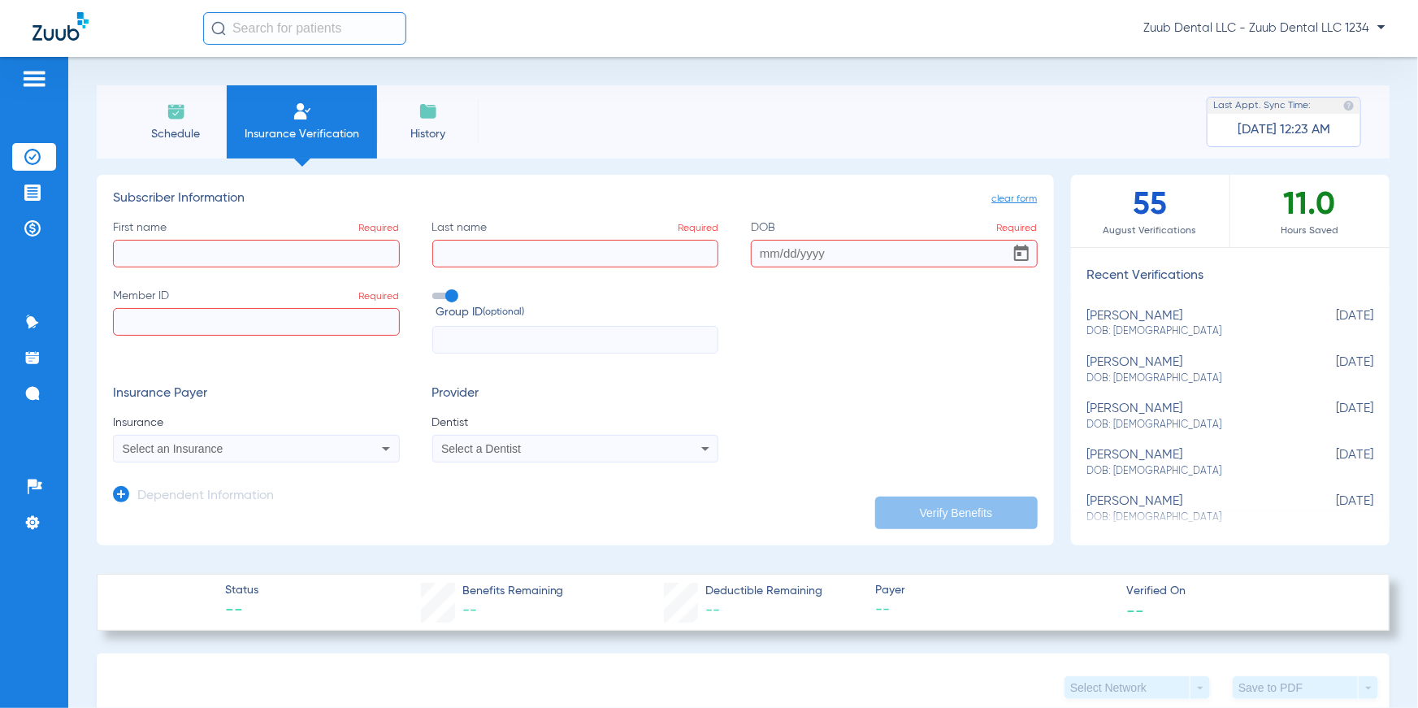
click at [349, 446] on div "Select an Insurance" at bounding box center [256, 449] width 285 height 20
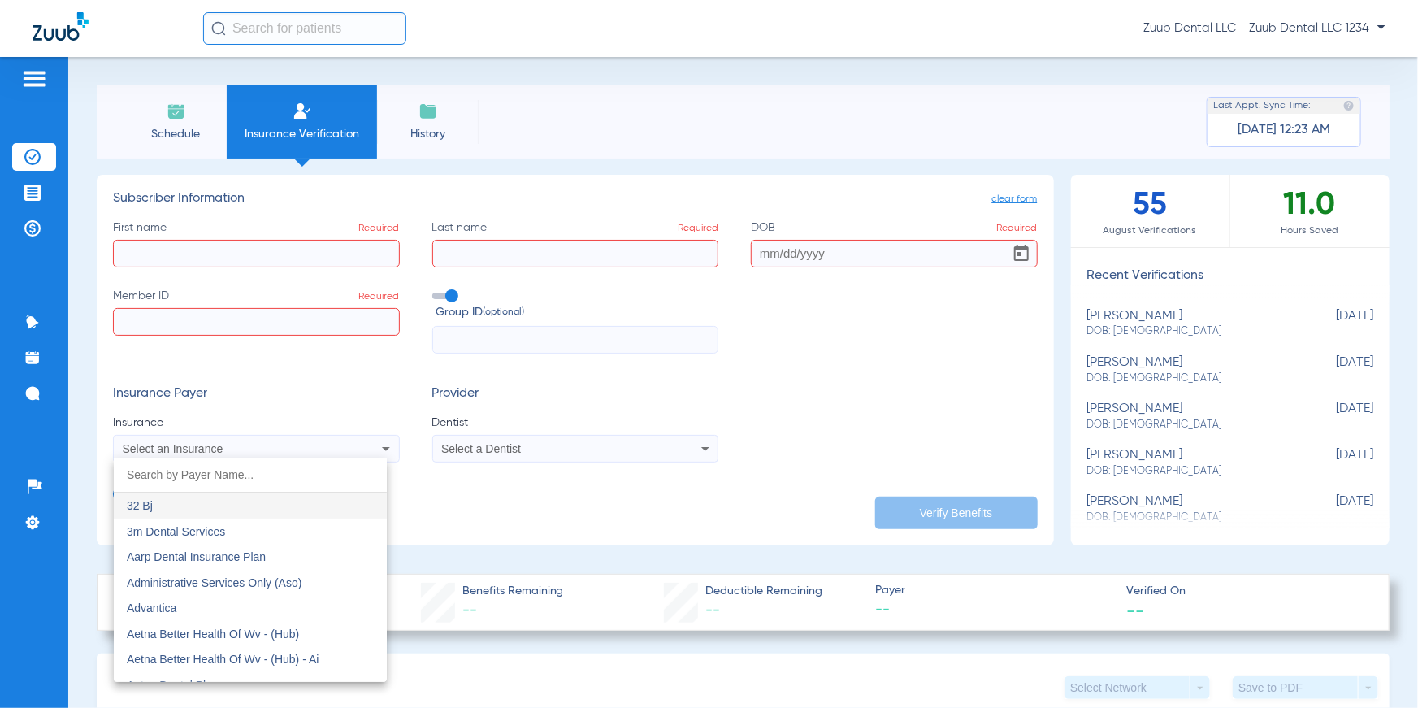
click at [422, 492] on div at bounding box center [709, 354] width 1418 height 708
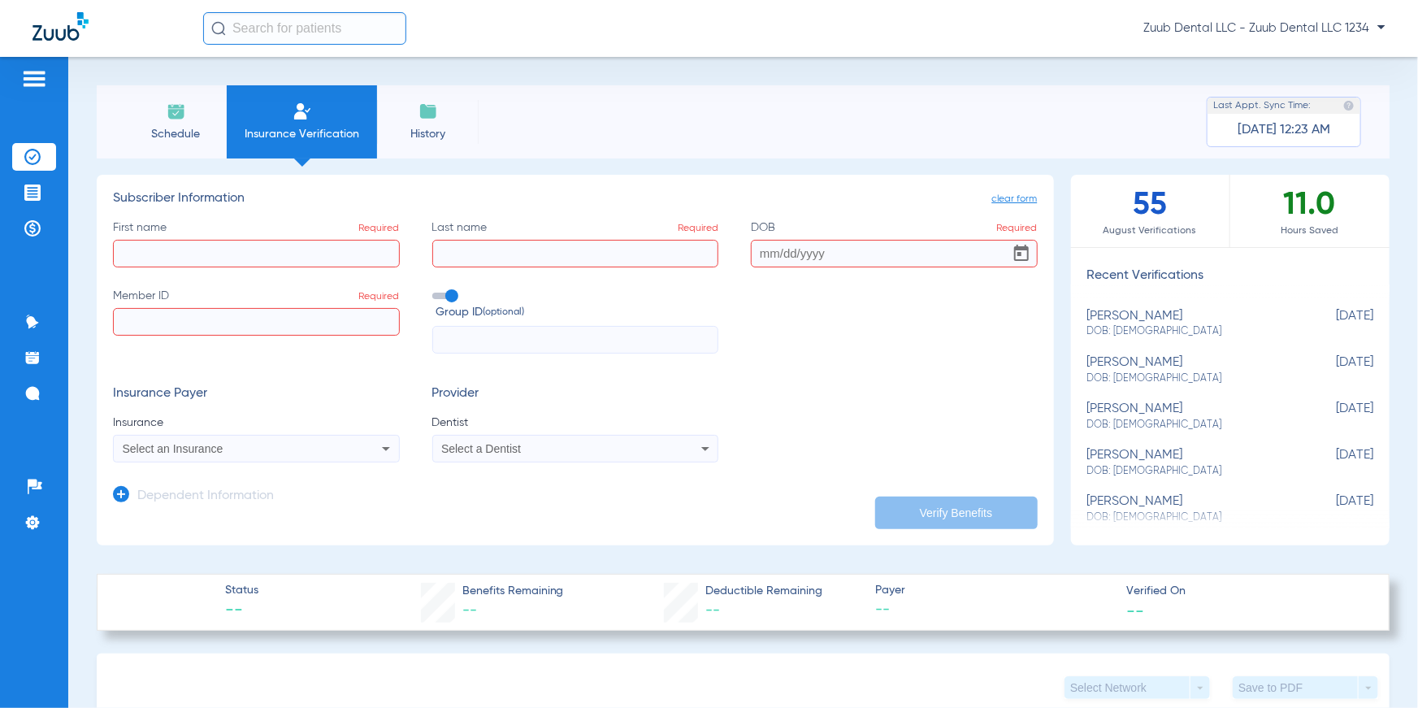
click at [475, 448] on span "Select a Dentist" at bounding box center [481, 448] width 80 height 13
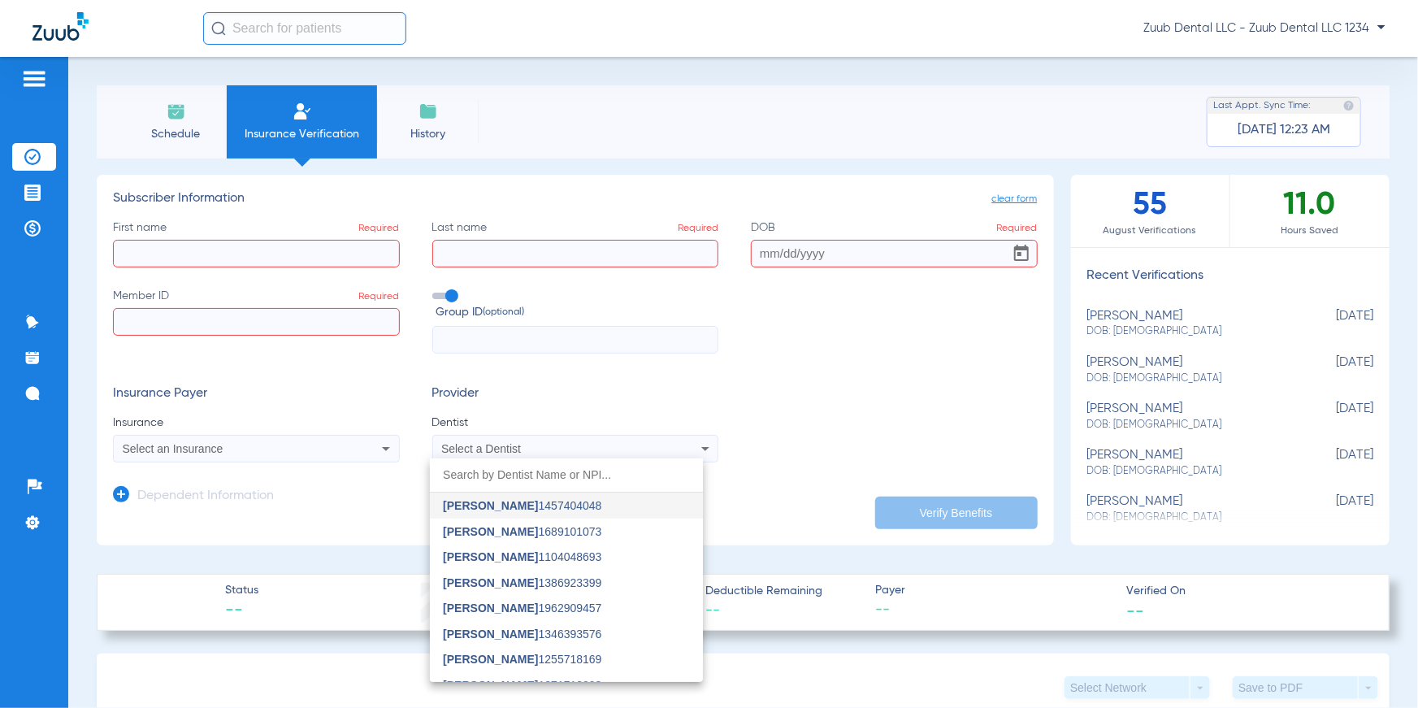
click at [774, 437] on div at bounding box center [709, 354] width 1418 height 708
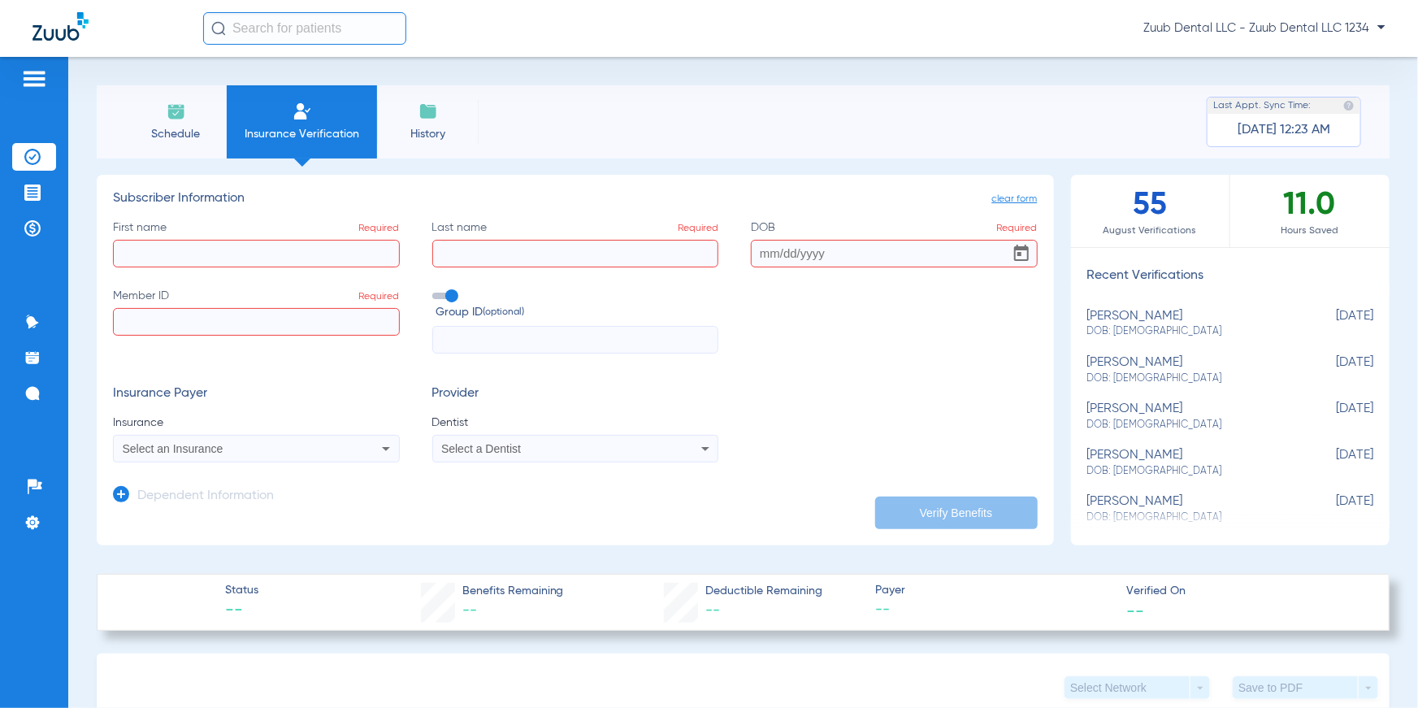
click at [131, 496] on div "Dependent Information" at bounding box center [193, 500] width 161 height 34
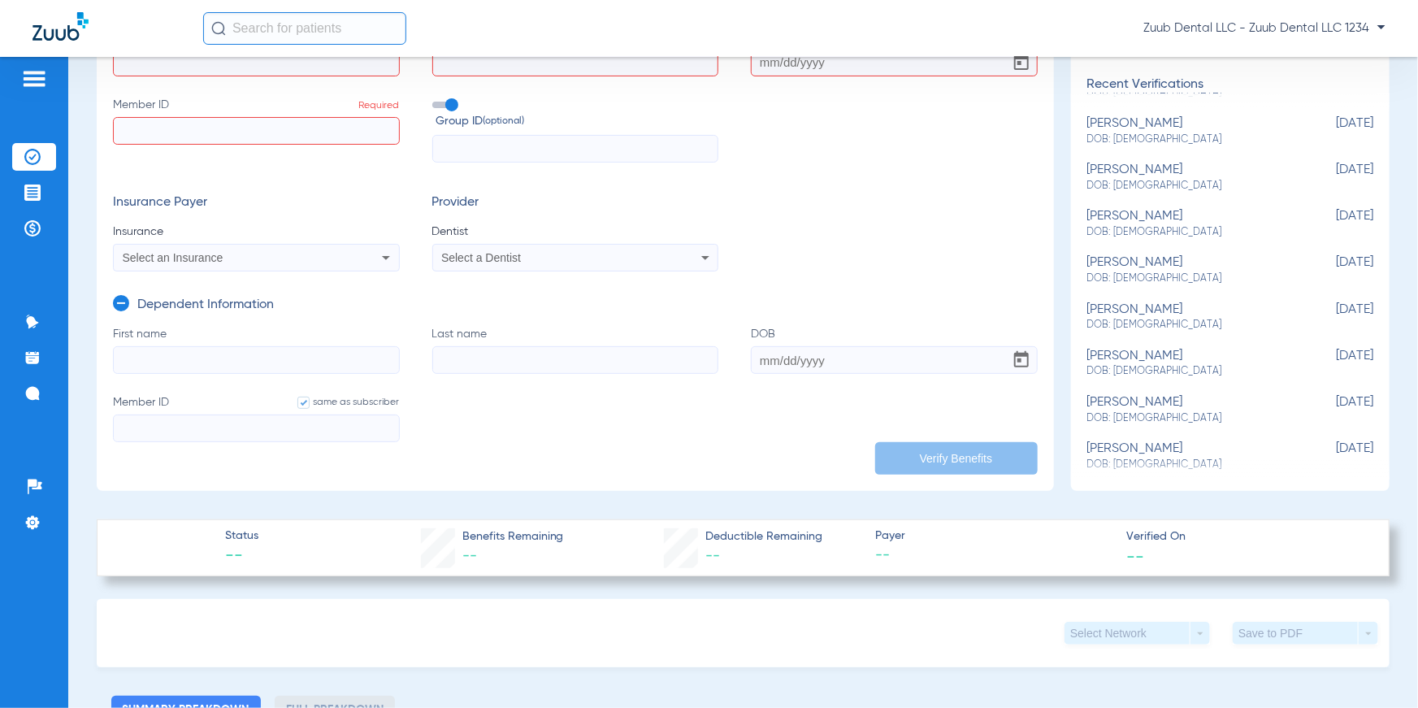
scroll to position [297, 0]
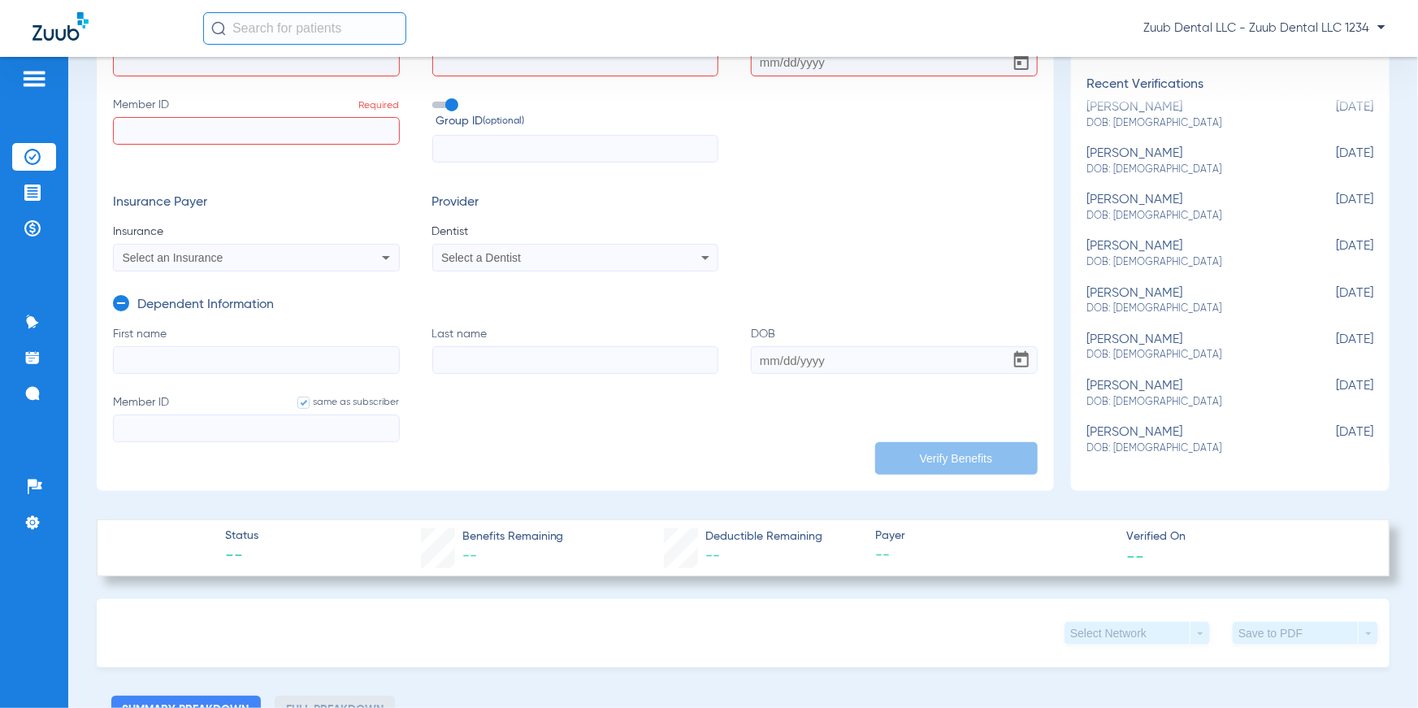
click at [1151, 399] on span "DOB: [DEMOGRAPHIC_DATA]" at bounding box center [1190, 402] width 206 height 15
type input "[PERSON_NAME]"
type input "[DATE]"
type input "967366745"
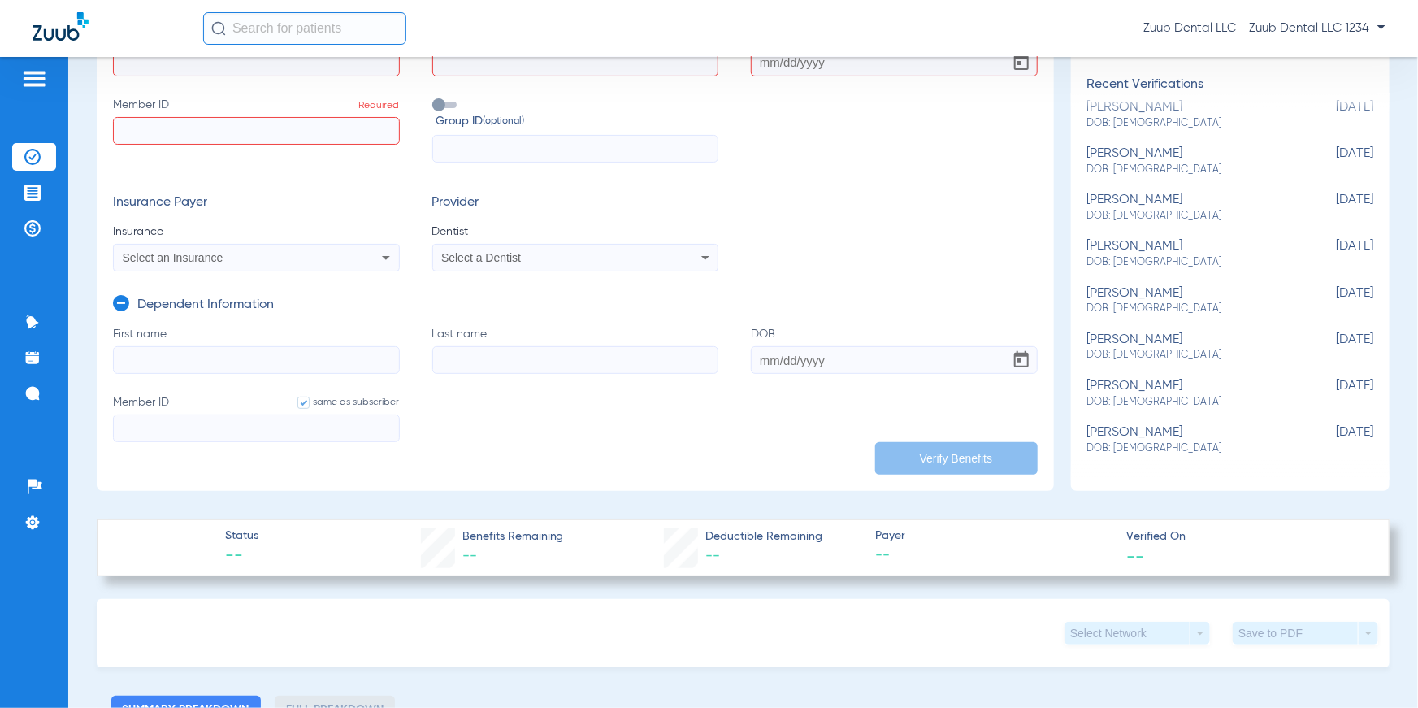
type input "[PERSON_NAME]"
type input "[DATE]"
type input "967366745"
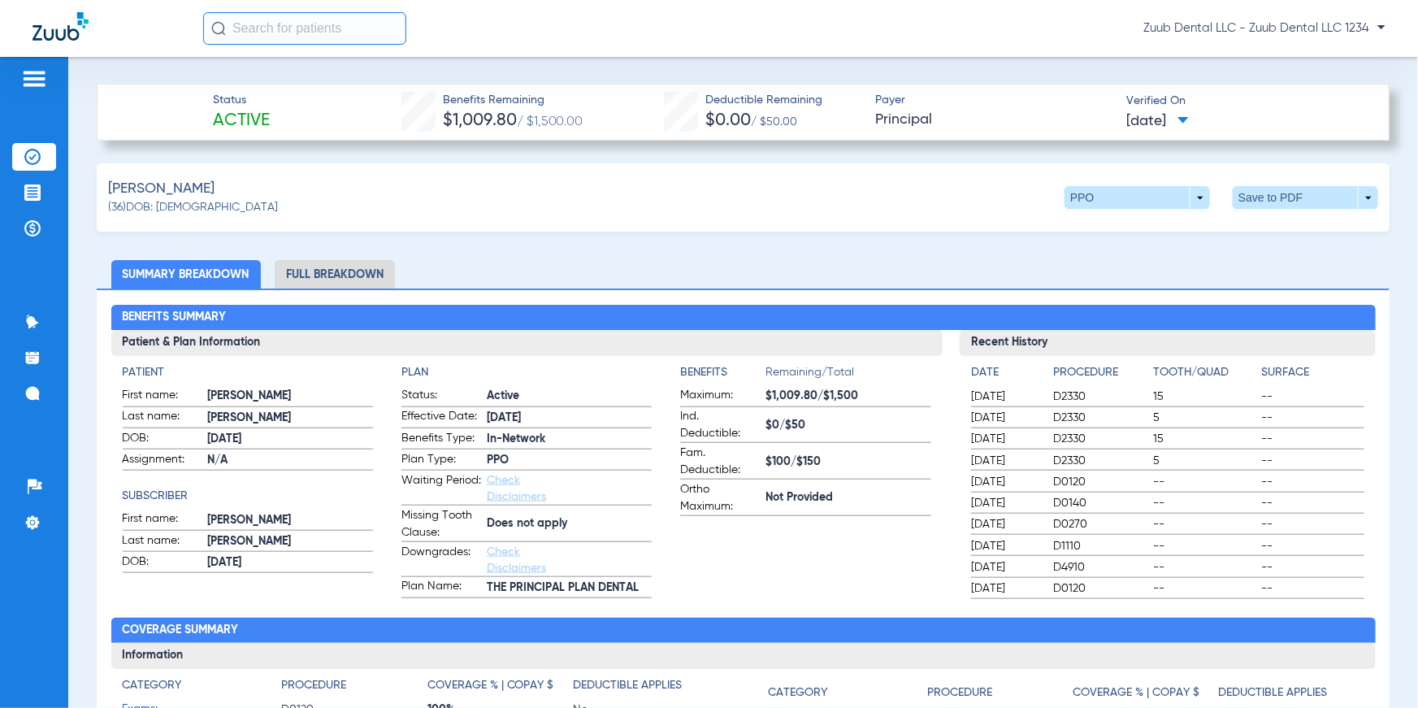
scroll to position [618, 0]
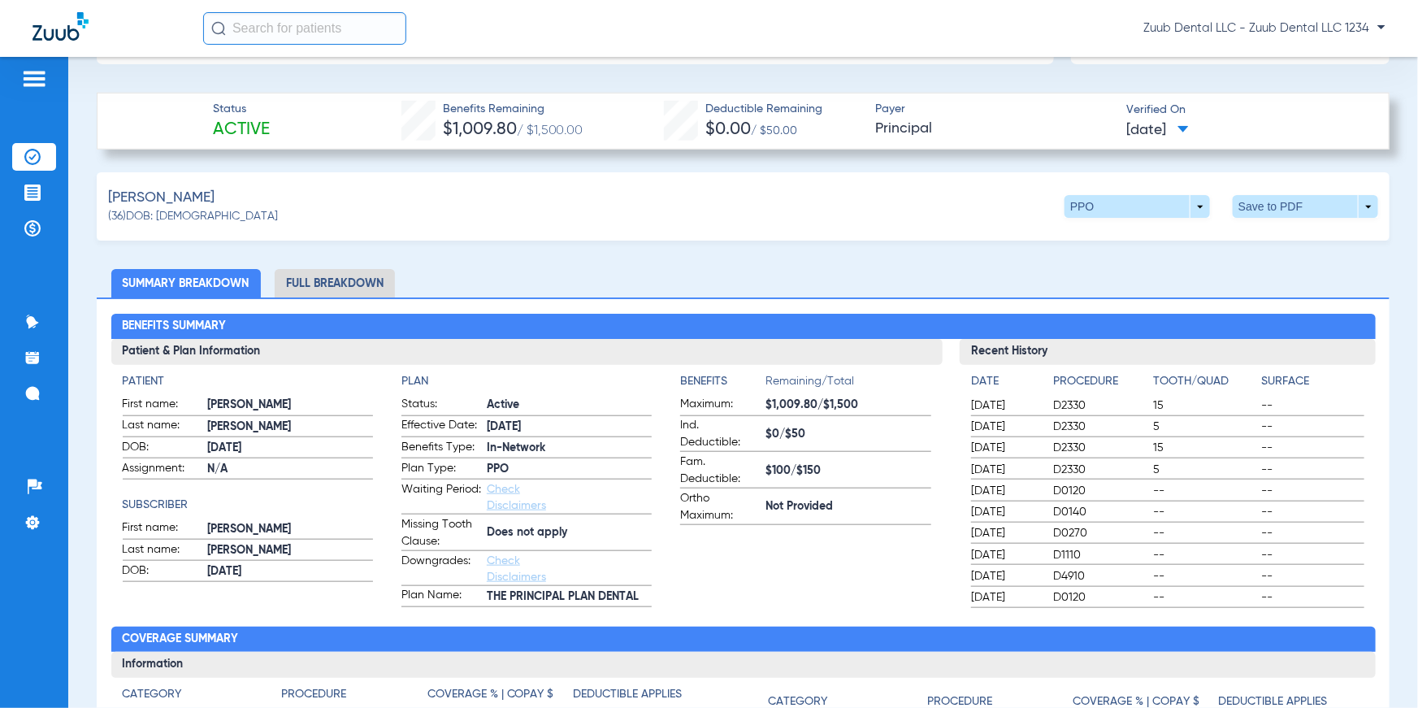
drag, startPoint x: 200, startPoint y: 132, endPoint x: 312, endPoint y: 134, distance: 112.1
click at [312, 134] on div "Status Active Benefits Remaining $1,009.80 / $1,500.00 Deductible Remaining $0.…" at bounding box center [743, 121] width 1293 height 57
drag, startPoint x: 374, startPoint y: 126, endPoint x: 589, endPoint y: 124, distance: 215.3
click at [589, 124] on div "Status Active Benefits Remaining $1,009.80 / $1,500.00 Deductible Remaining $0.…" at bounding box center [743, 121] width 1293 height 57
drag, startPoint x: 641, startPoint y: 123, endPoint x: 821, endPoint y: 124, distance: 180.4
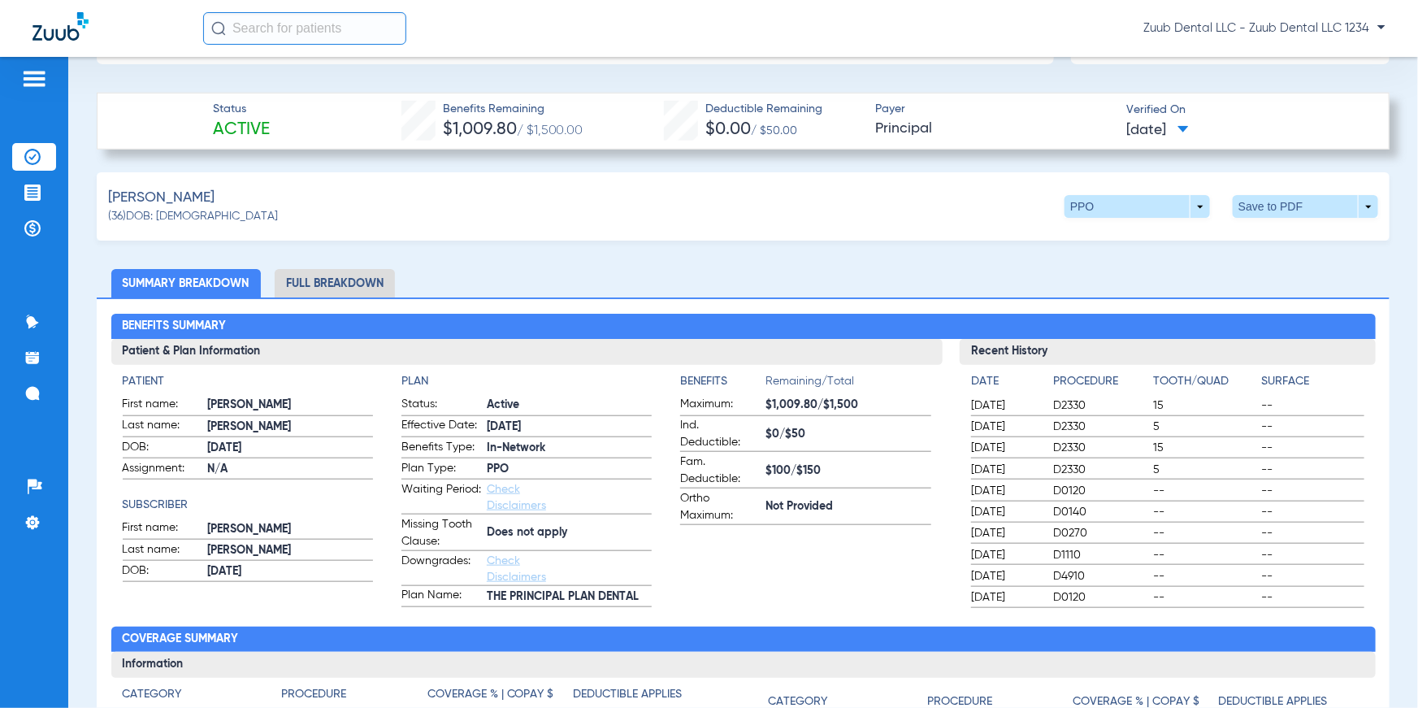
click at [821, 124] on div "Status Active Benefits Remaining $1,009.80 / $1,500.00 Deductible Remaining $0.…" at bounding box center [743, 121] width 1293 height 57
drag, startPoint x: 852, startPoint y: 124, endPoint x: 955, endPoint y: 128, distance: 103.3
click at [955, 128] on div "Status Active Benefits Remaining $1,009.80 / $1,500.00 Deductible Remaining $0.…" at bounding box center [743, 121] width 1293 height 57
click at [1182, 205] on span at bounding box center [1136, 206] width 145 height 23
click at [866, 246] on div at bounding box center [709, 354] width 1418 height 708
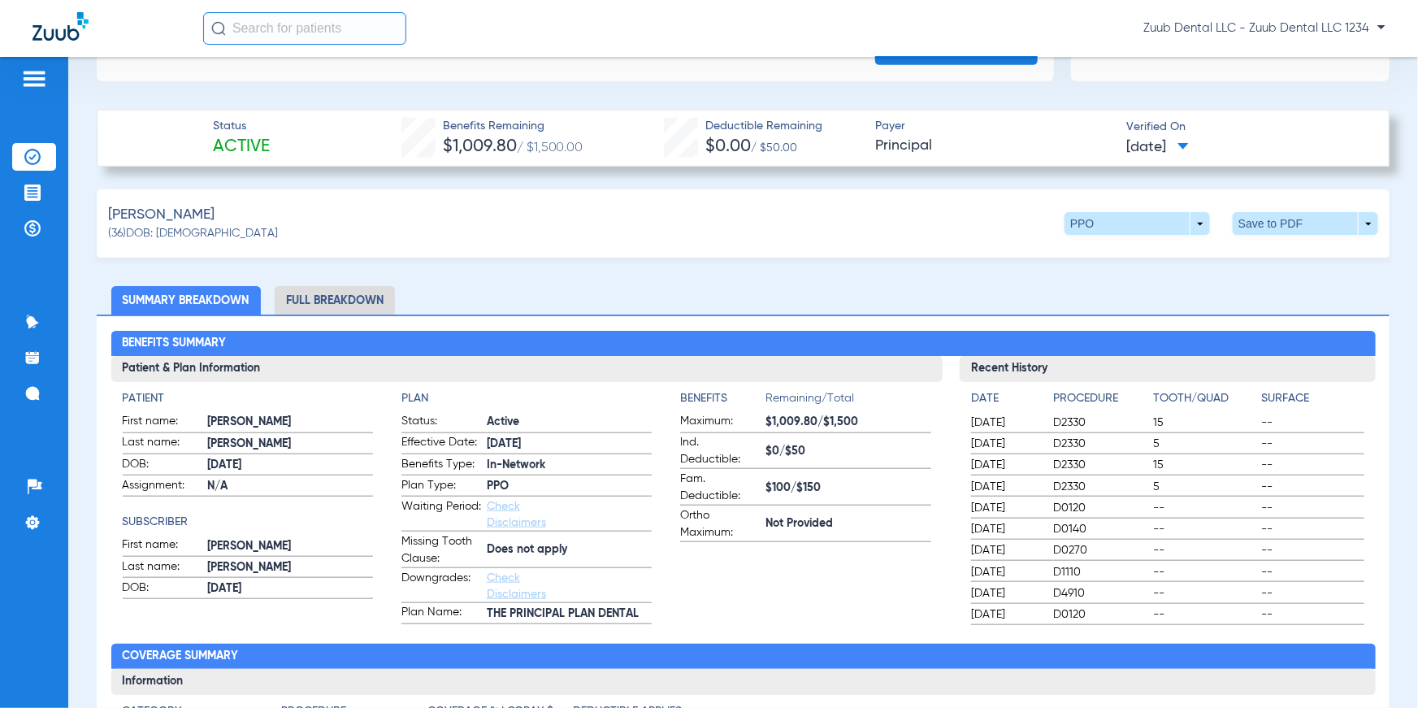
scroll to position [591, 0]
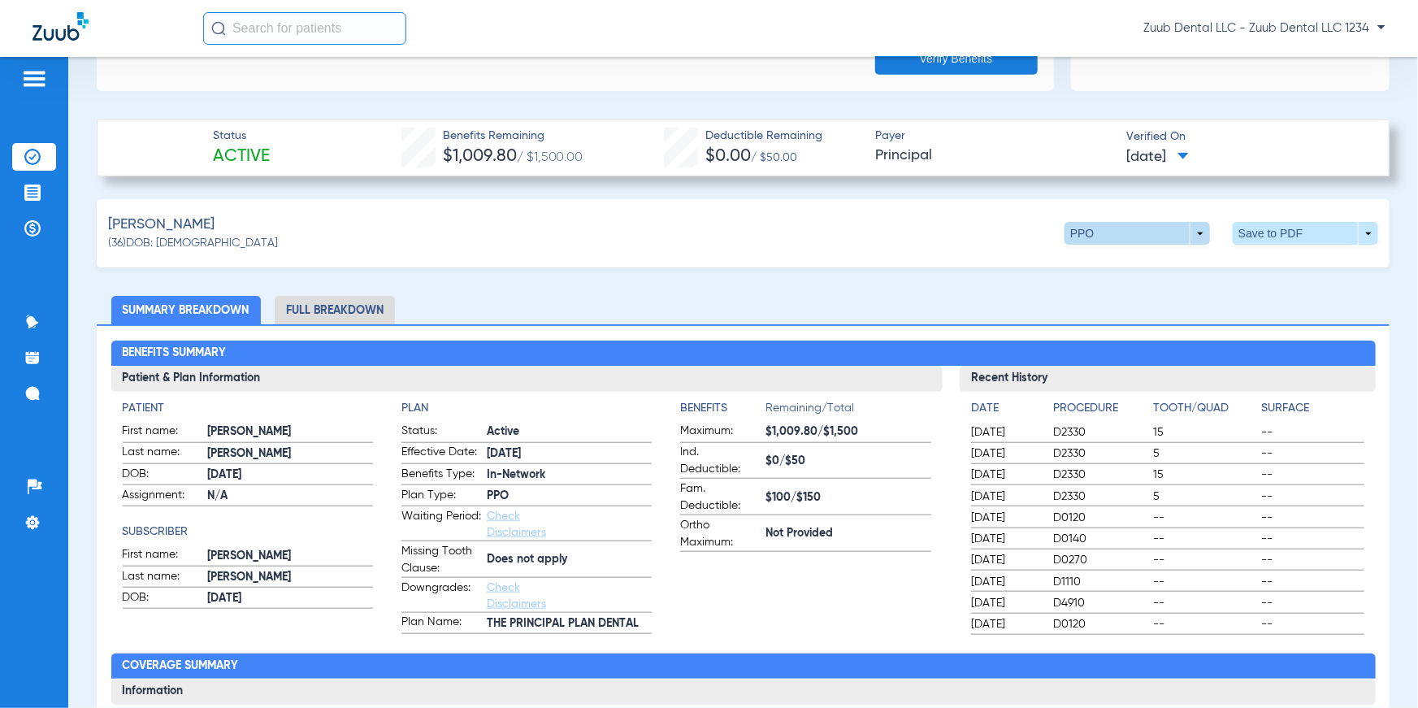
click at [1148, 231] on span at bounding box center [1136, 233] width 145 height 23
click at [567, 310] on div at bounding box center [709, 354] width 1418 height 708
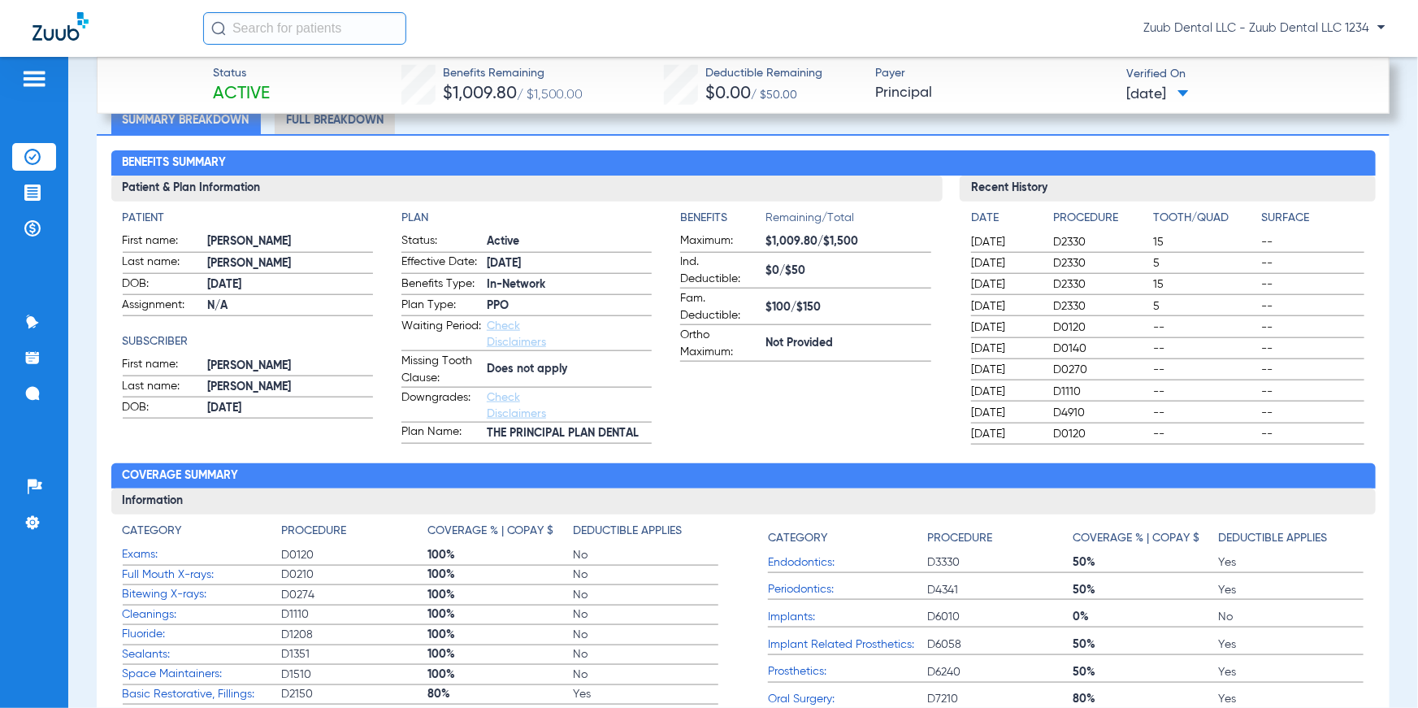
scroll to position [800, 0]
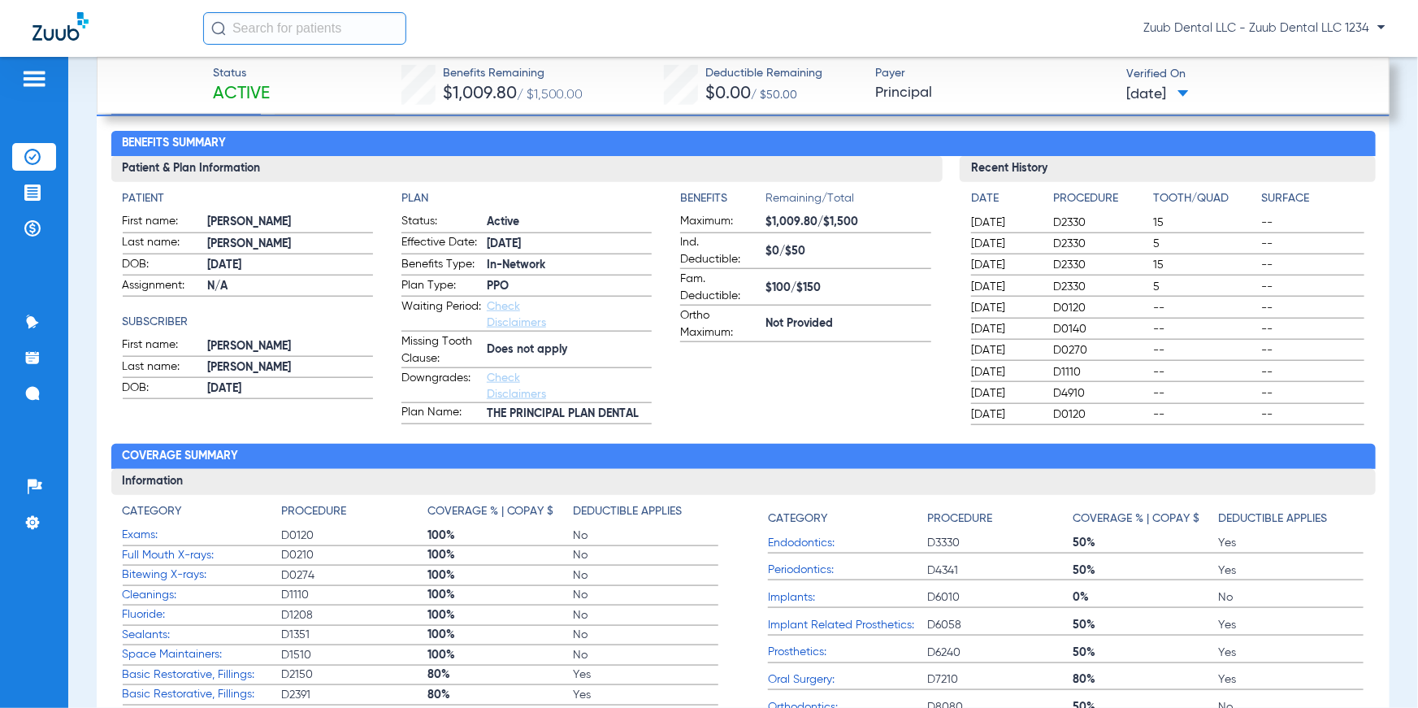
drag, startPoint x: 133, startPoint y: 196, endPoint x: 228, endPoint y: 229, distance: 100.0
click at [228, 229] on app-patient-information "Patient First name: [PERSON_NAME] Last name: [PERSON_NAME]: [DEMOGRAPHIC_DATA] …" at bounding box center [248, 243] width 250 height 106
drag, startPoint x: 392, startPoint y: 197, endPoint x: 635, endPoint y: 351, distance: 287.8
click at [635, 351] on app-patient-and-plan-information "Patient First name: [PERSON_NAME] Last name: [PERSON_NAME]: [DEMOGRAPHIC_DATA] …" at bounding box center [527, 307] width 808 height 234
drag, startPoint x: 670, startPoint y: 197, endPoint x: 875, endPoint y: 330, distance: 243.9
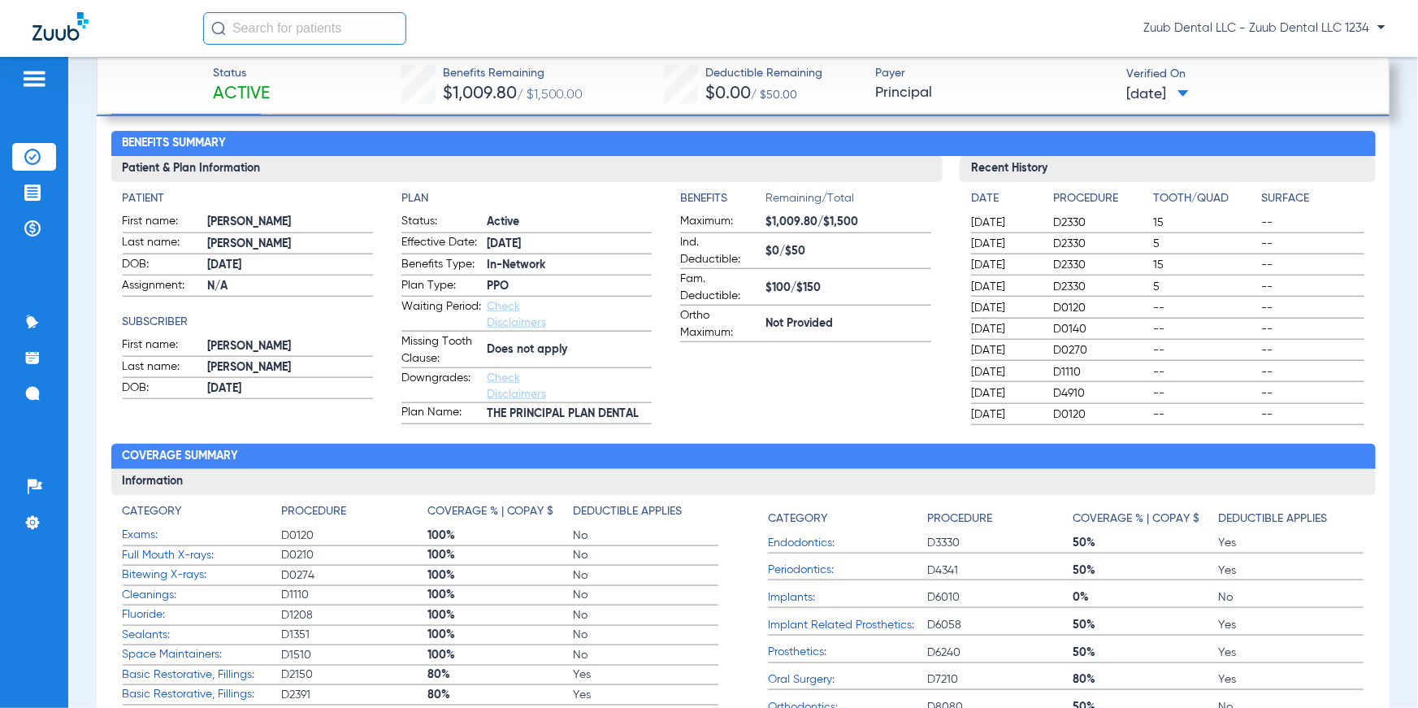
click at [875, 330] on app-patient-and-plan-information "Patient First name: [PERSON_NAME] Last name: [PERSON_NAME]: [DEMOGRAPHIC_DATA] …" at bounding box center [527, 307] width 808 height 234
drag, startPoint x: 992, startPoint y: 195, endPoint x: 1346, endPoint y: 420, distance: 419.7
click at [1346, 420] on div "Date Procedure Tooth/Quad Surface [DATE] D2330 15 -- [DATE] D2330 5 -- [DATE] D…" at bounding box center [1168, 303] width 416 height 243
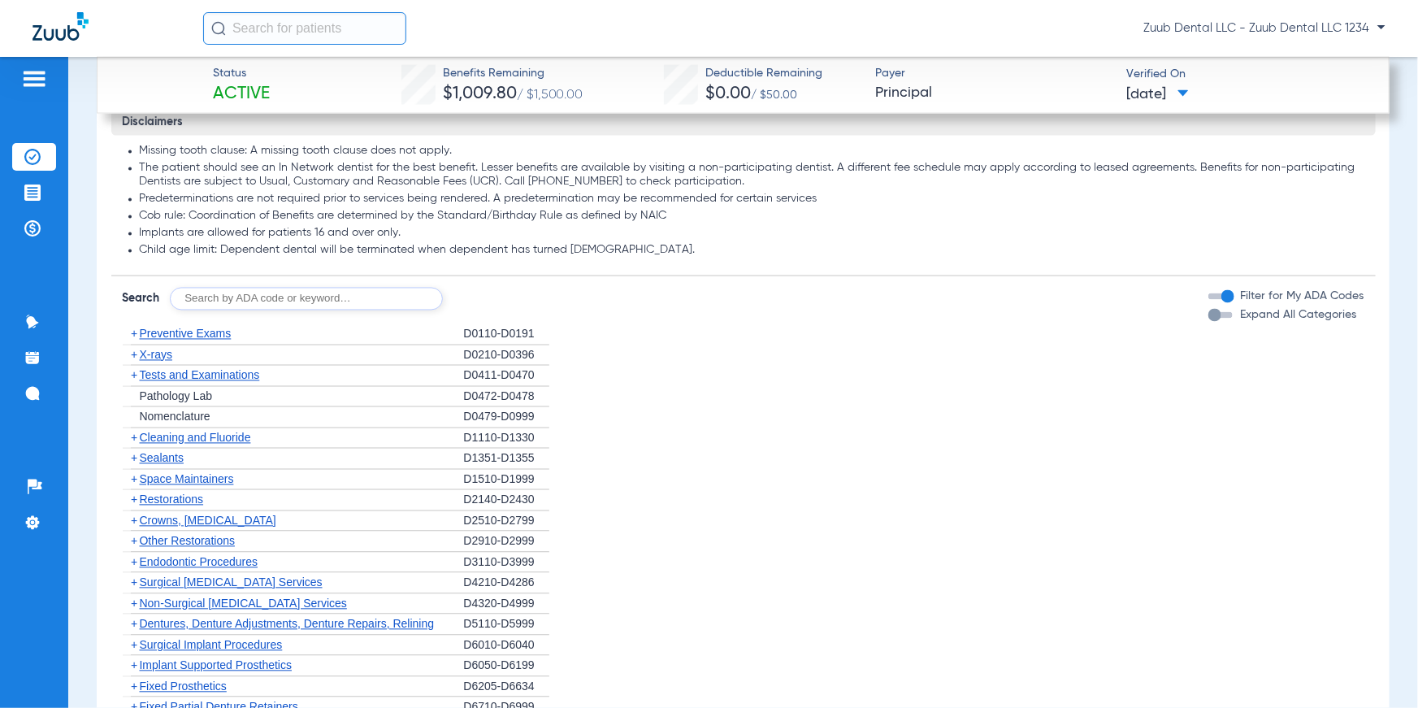
scroll to position [1484, 0]
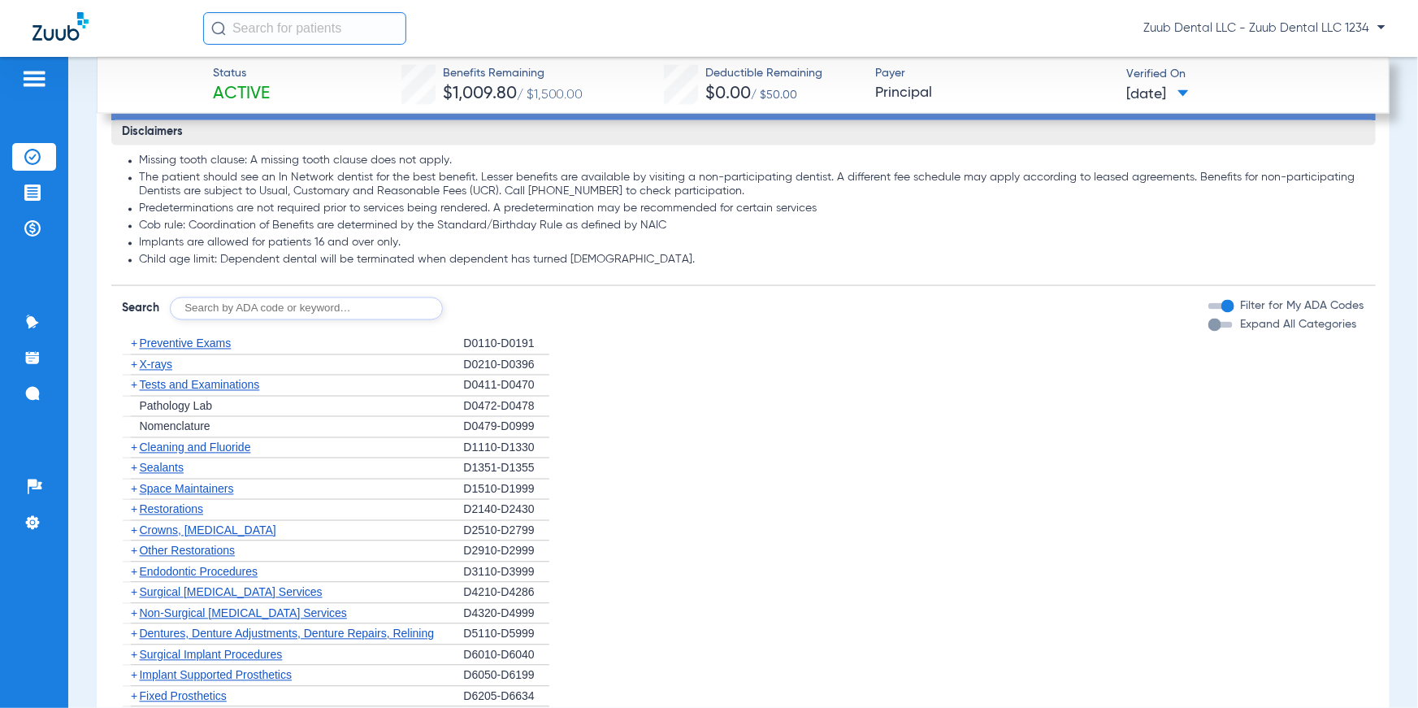
click at [142, 366] on span "X-rays" at bounding box center [156, 364] width 33 height 13
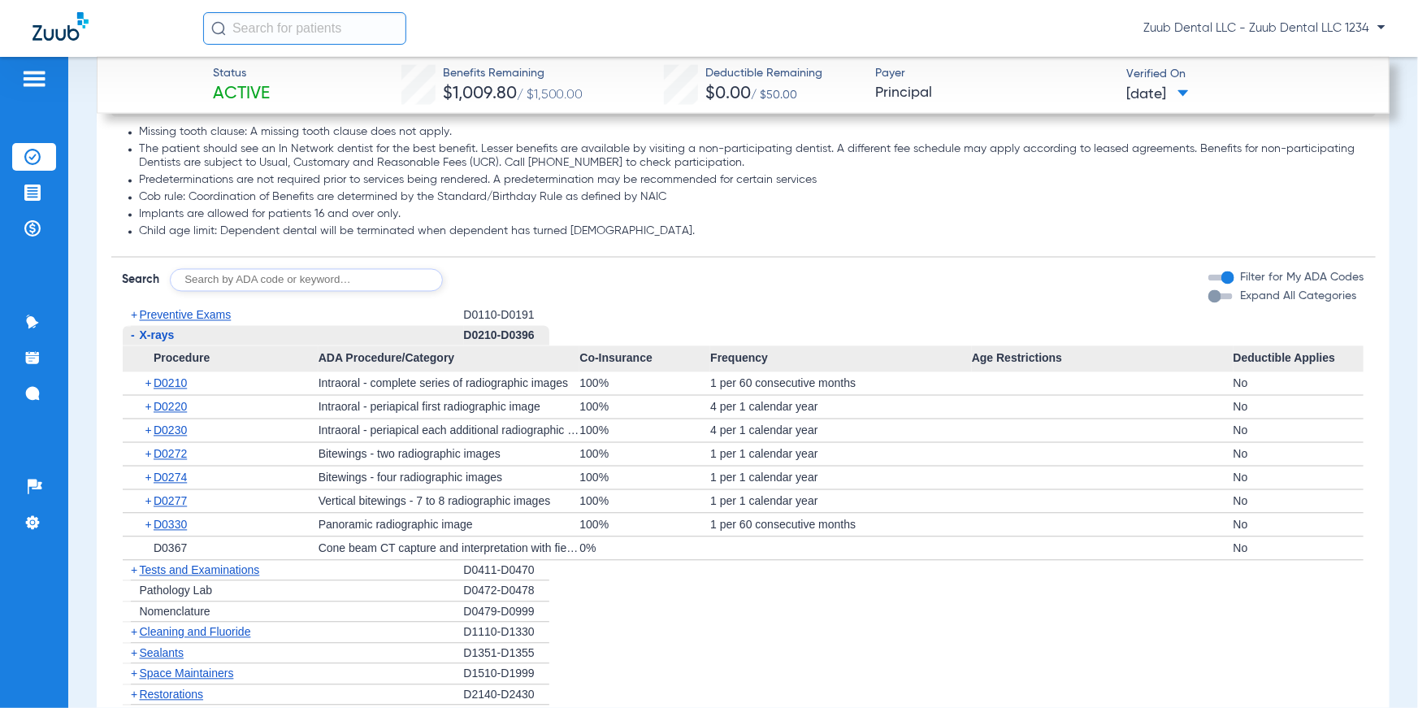
scroll to position [1532, 0]
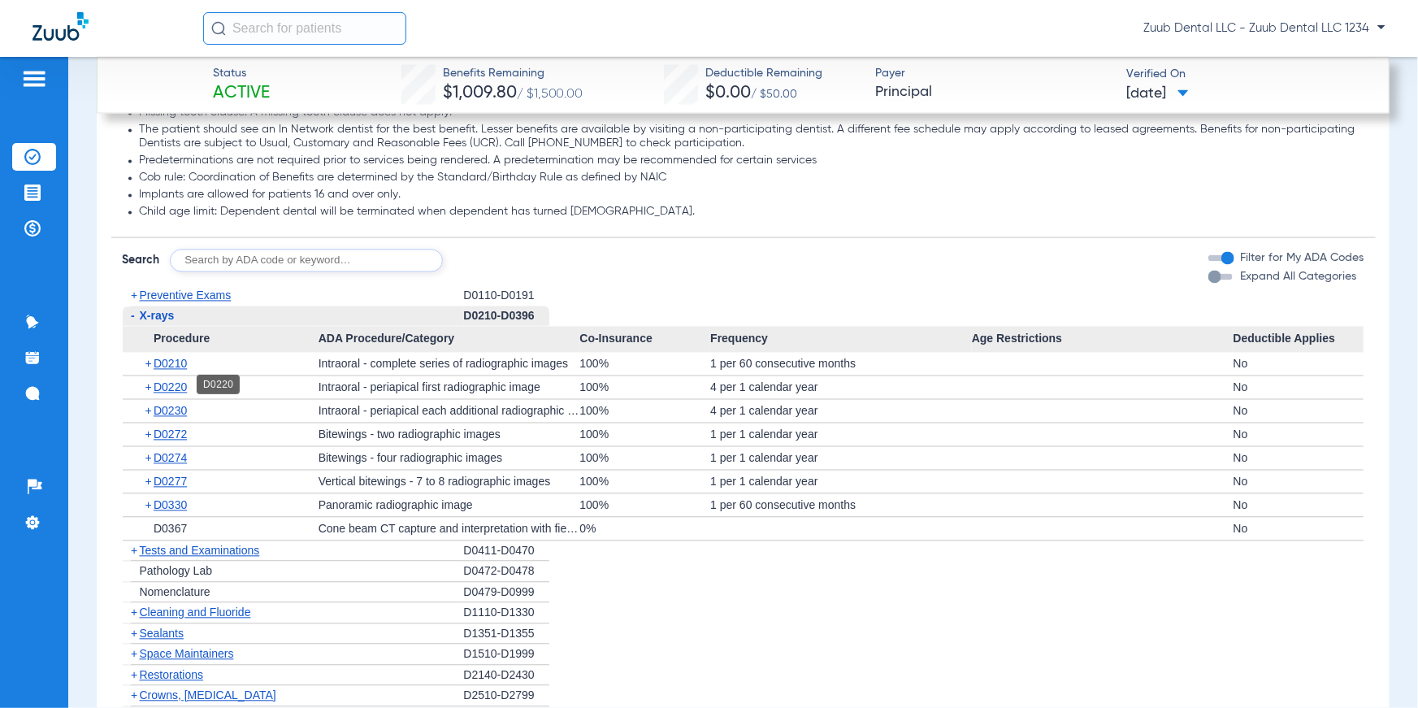
click at [179, 384] on span "D0220" at bounding box center [170, 387] width 33 height 13
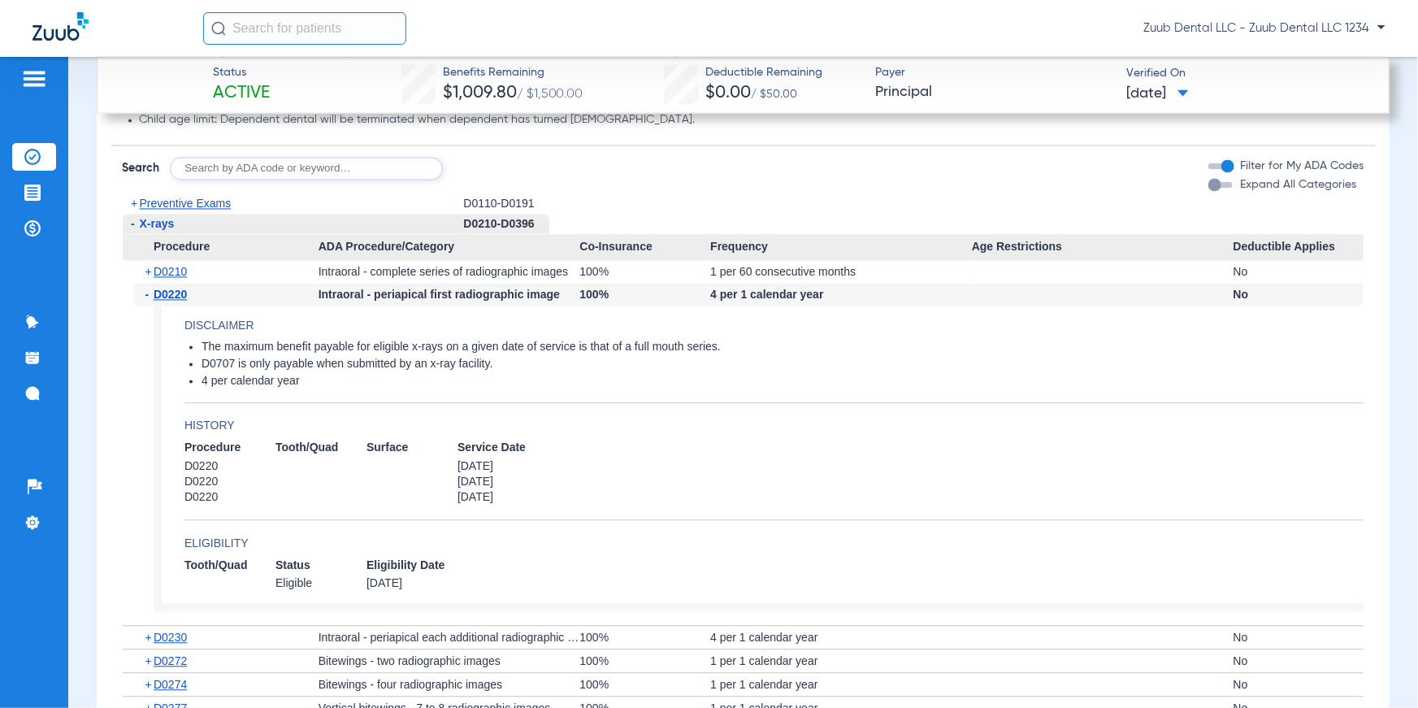
scroll to position [1605, 0]
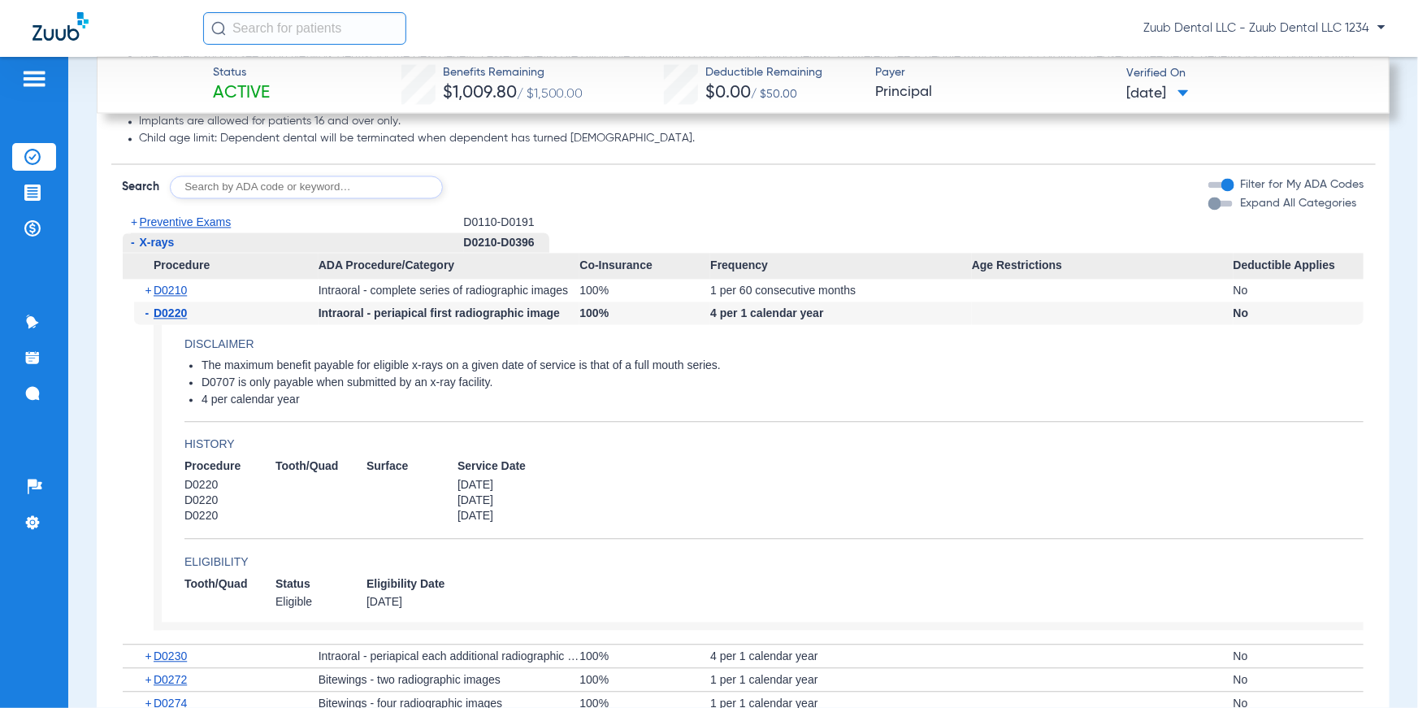
click at [226, 183] on input "text" at bounding box center [306, 187] width 273 height 23
type input "D2330"
click button "Search" at bounding box center [503, 187] width 64 height 23
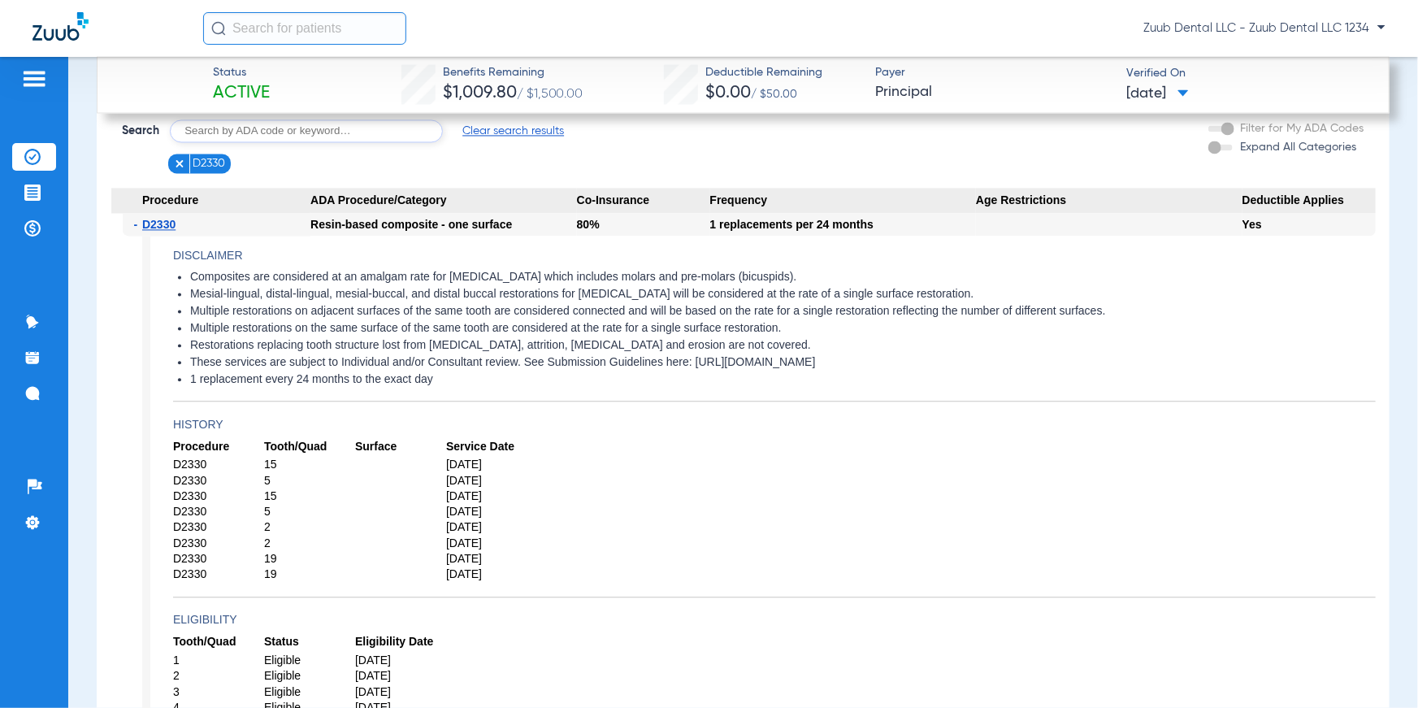
scroll to position [1671, 0]
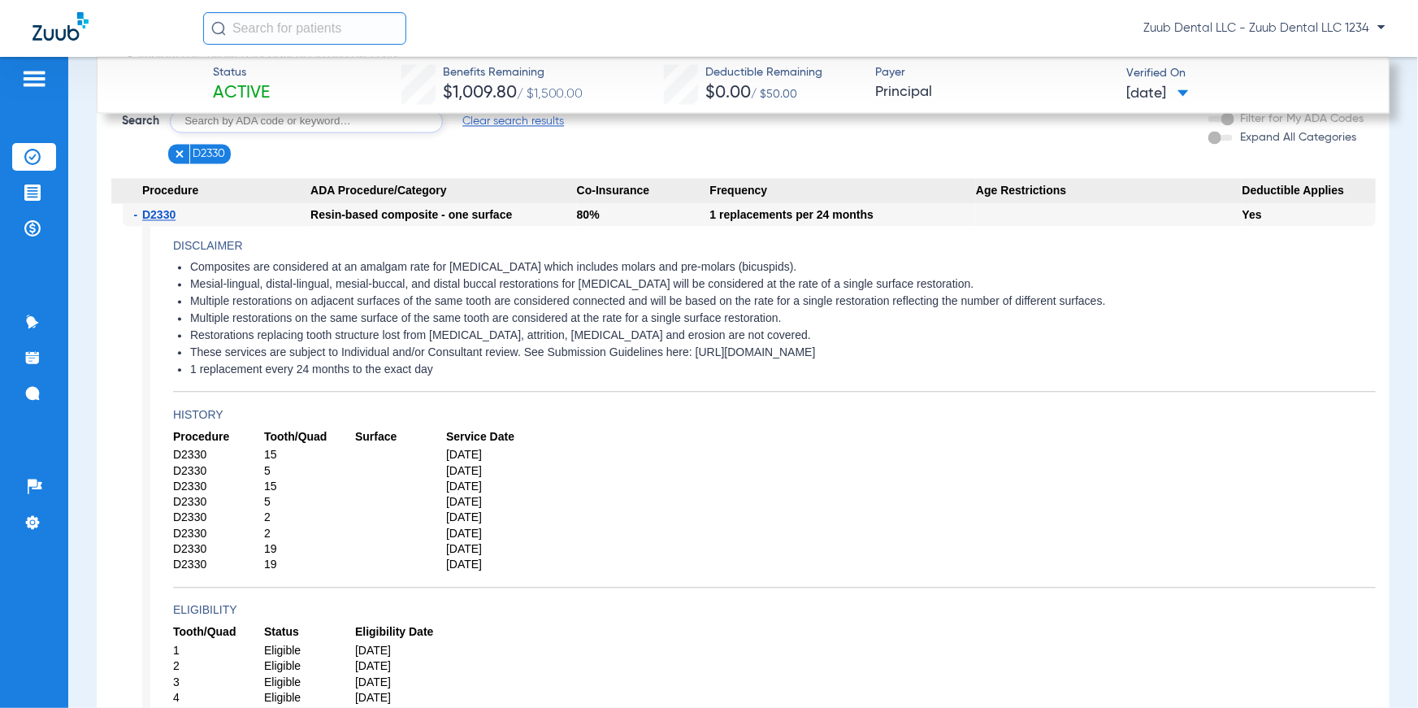
drag, startPoint x: 184, startPoint y: 265, endPoint x: 810, endPoint y: 264, distance: 626.5
click at [810, 264] on li "Composites are considered at an amalgam rate for [MEDICAL_DATA] which includes …" at bounding box center [782, 267] width 1185 height 15
click at [465, 360] on ul "Composites are considered at an amalgam rate for [MEDICAL_DATA] which includes …" at bounding box center [774, 318] width 1203 height 117
drag, startPoint x: 447, startPoint y: 369, endPoint x: 181, endPoint y: 256, distance: 288.7
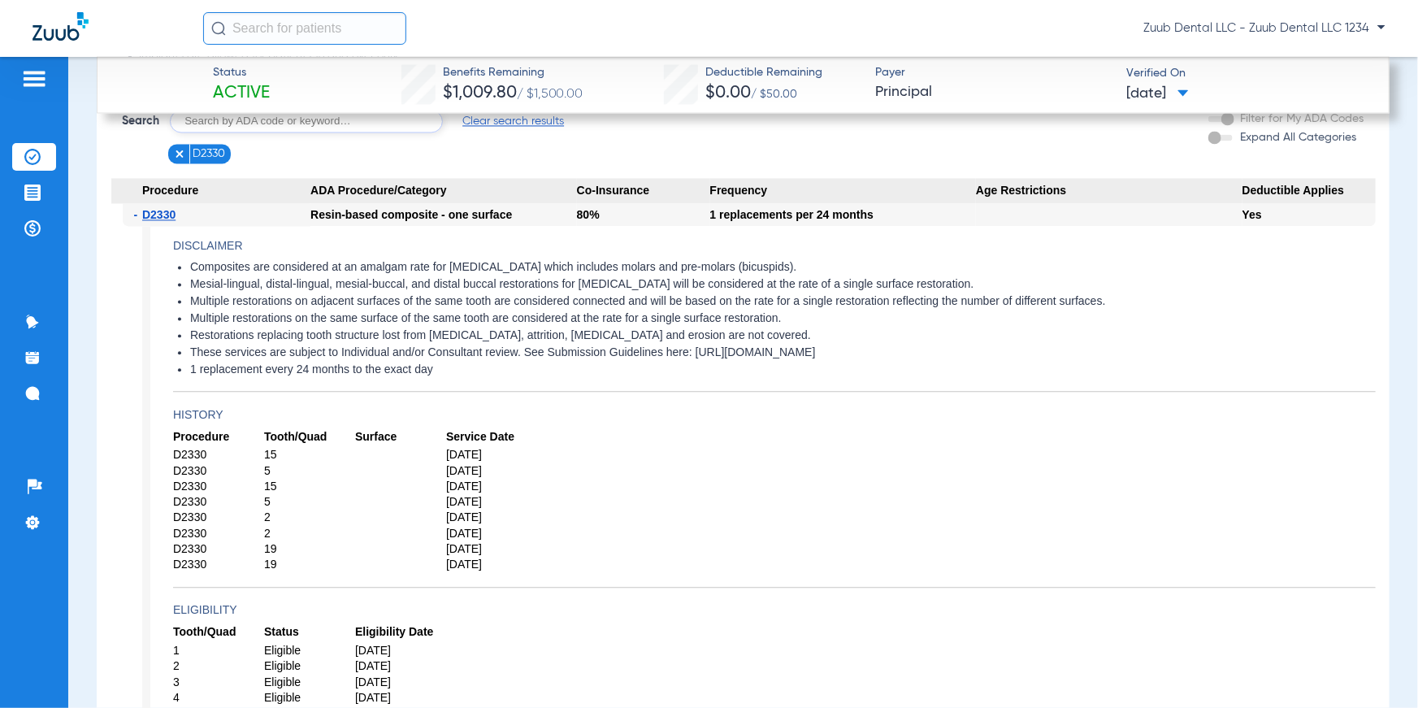
click at [852, 333] on li "Restorations replacing tooth structure lost from [MEDICAL_DATA], attrition, [ME…" at bounding box center [782, 335] width 1185 height 15
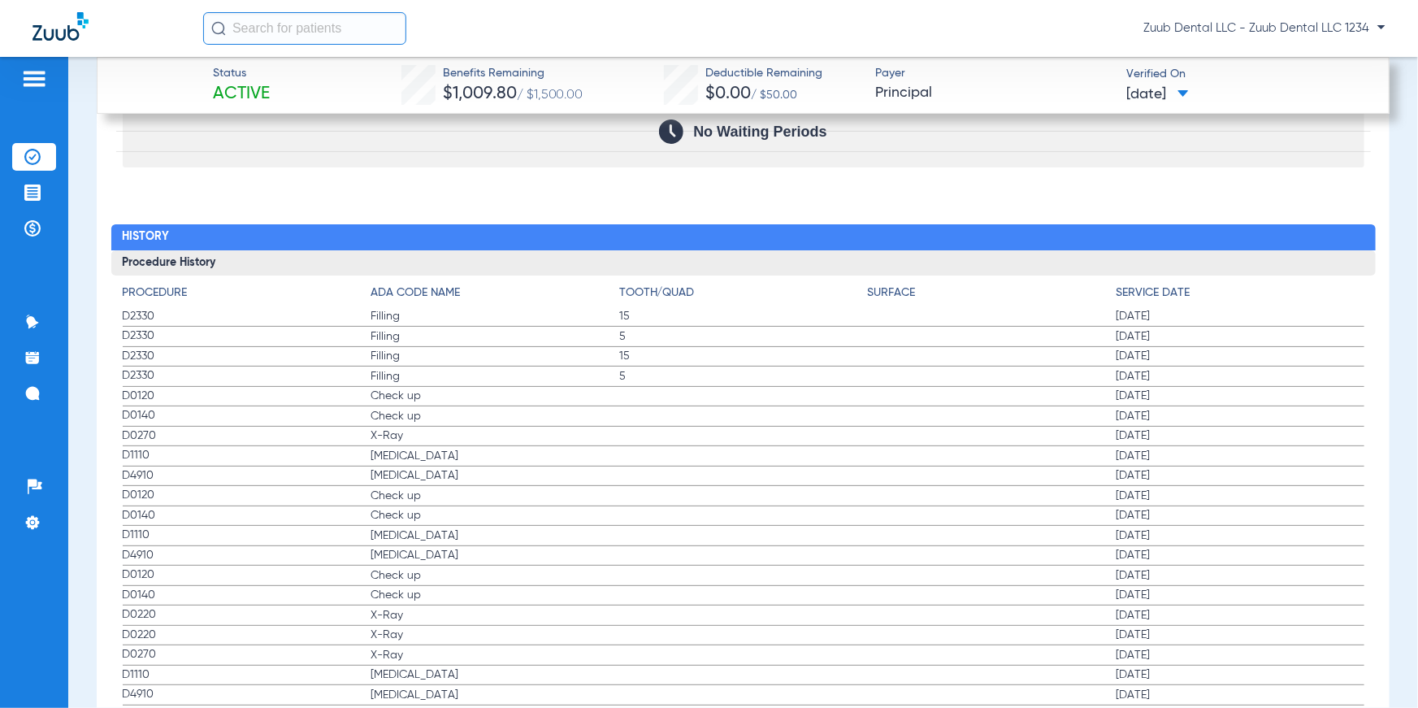
scroll to position [3213, 0]
